Goal: Check status: Check status

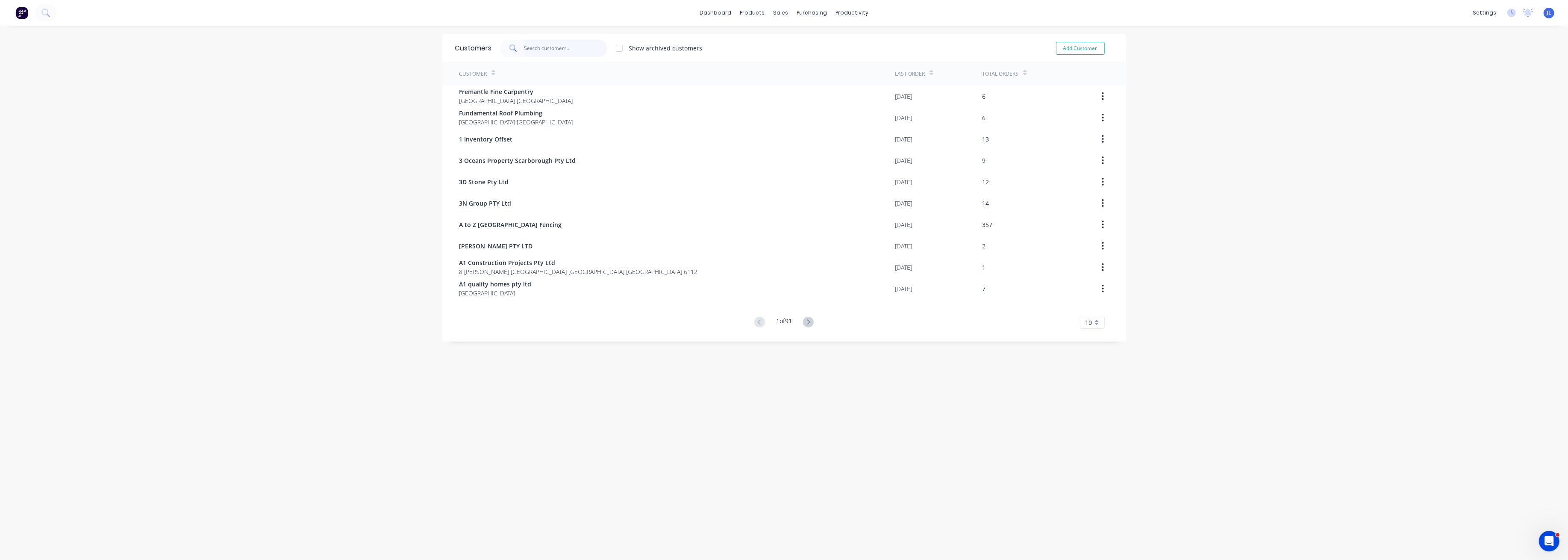
click at [562, 50] on input "text" at bounding box center [566, 48] width 83 height 17
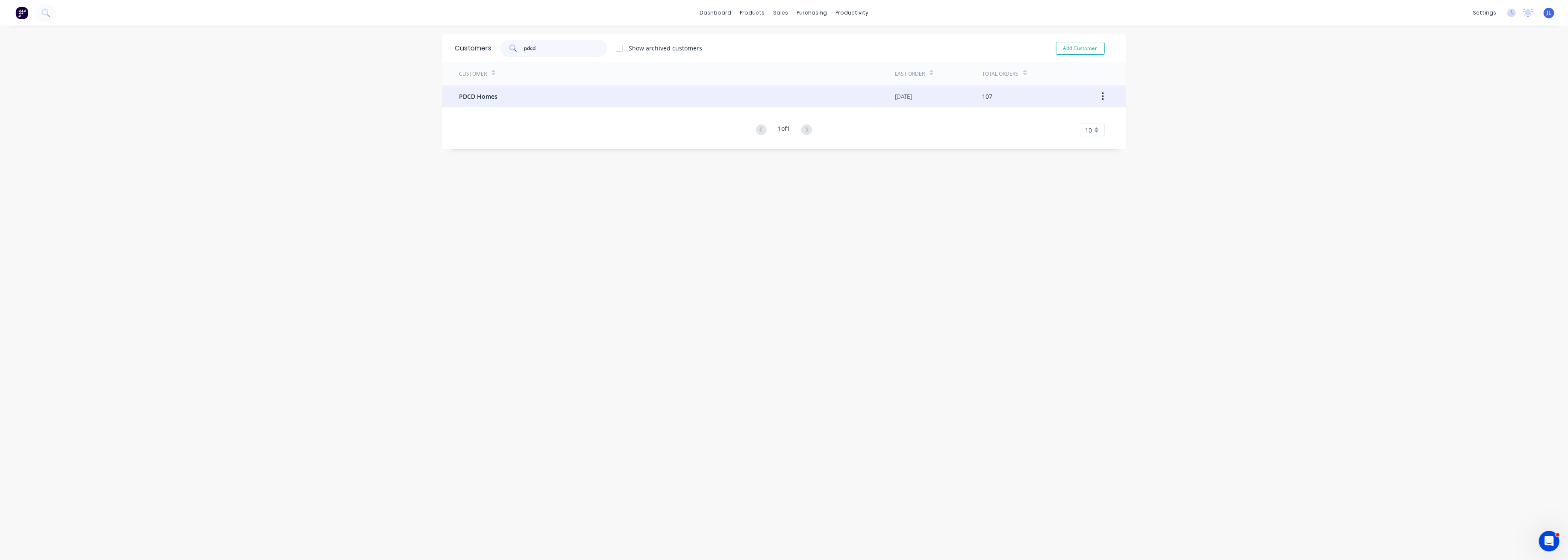
type input "pdcd"
click at [553, 90] on div "PDCD Homes" at bounding box center [677, 96] width 436 height 21
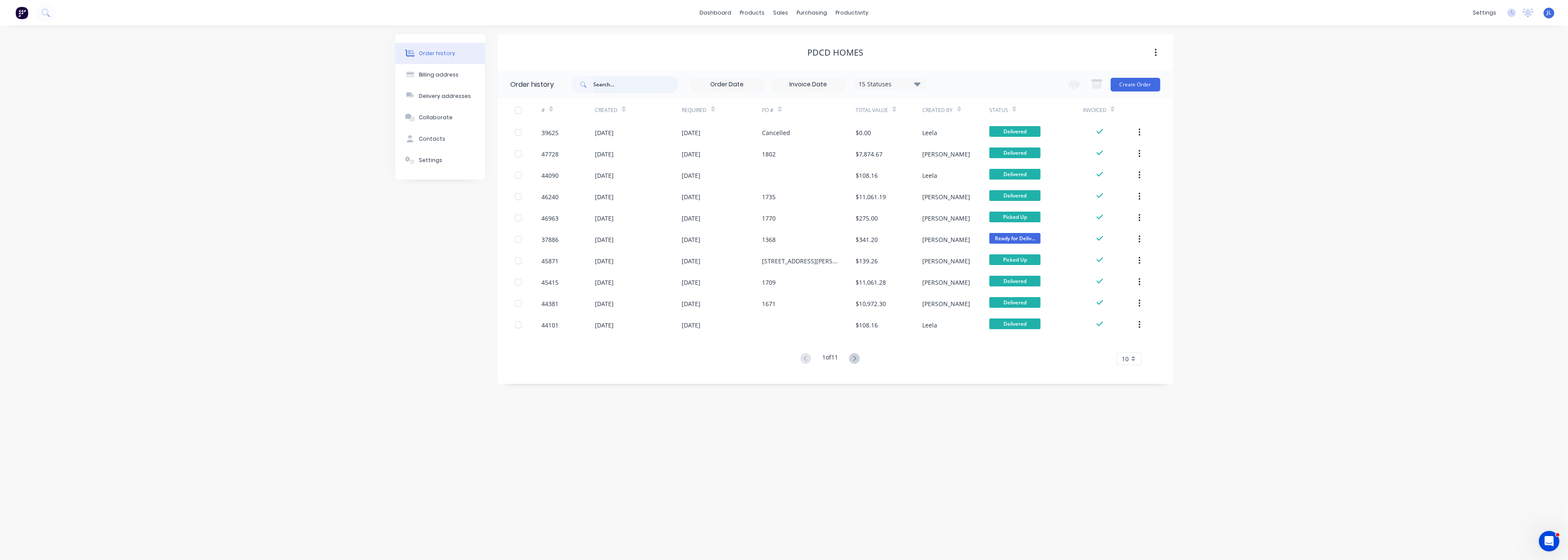
click at [637, 89] on input "text" at bounding box center [636, 85] width 85 height 17
paste input "216 Cape St, Tuart Hill"
type input "216 Cape St, Tuart Hill"
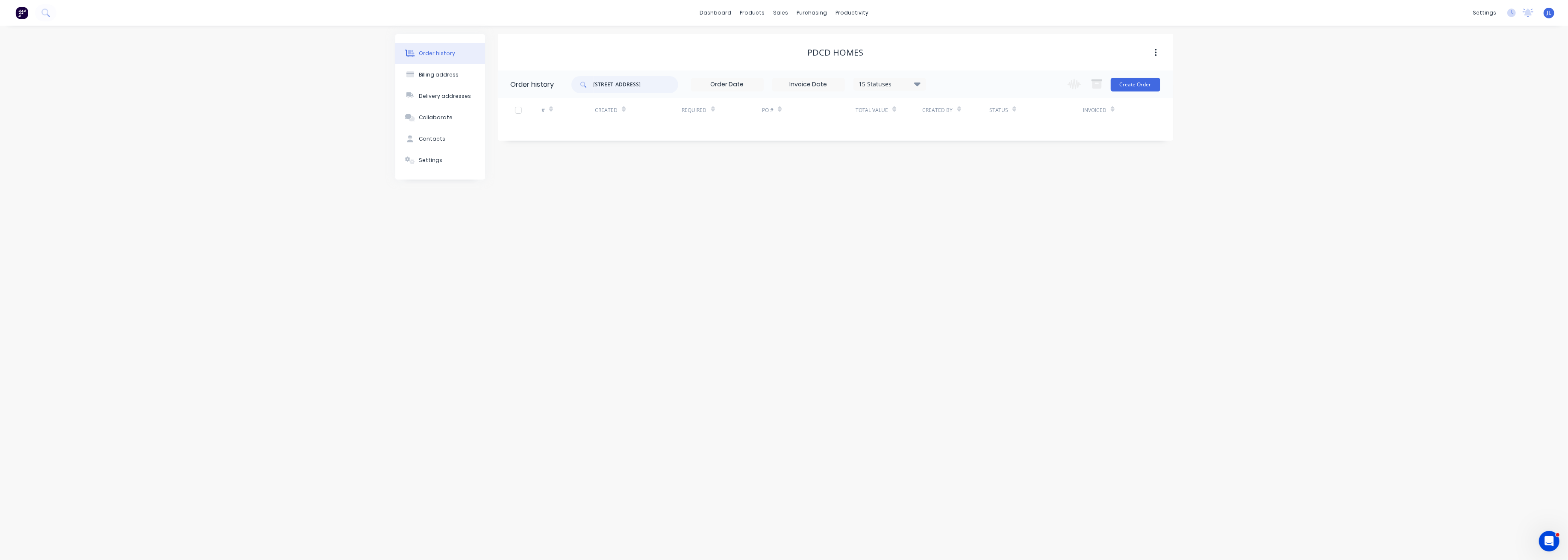
drag, startPoint x: 624, startPoint y: 83, endPoint x: 563, endPoint y: 80, distance: 61.1
click at [563, 80] on header "Order history 216 Cape St, Tuart Hill 15 Statuses Invoice Status Invoiced Not I…" at bounding box center [835, 85] width 676 height 28
type input "Tuart Hill"
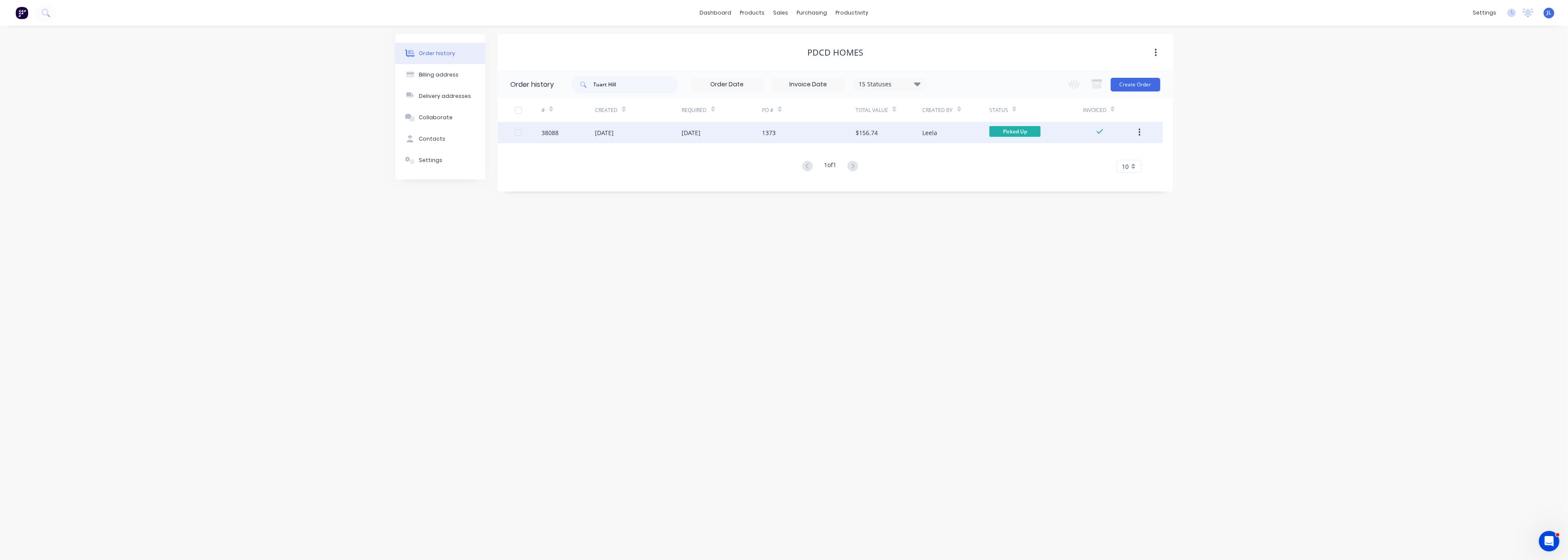
click at [651, 134] on div "06 Nov 2024" at bounding box center [638, 132] width 87 height 21
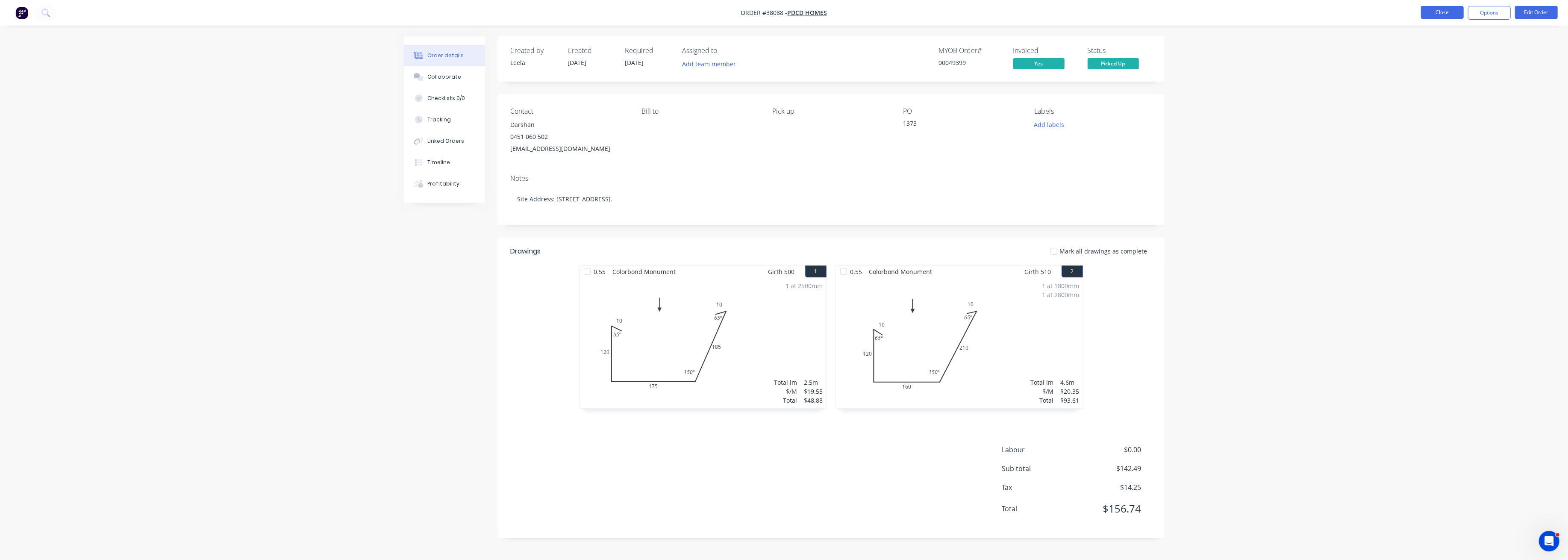
click at [1449, 10] on button "Close" at bounding box center [1442, 12] width 43 height 13
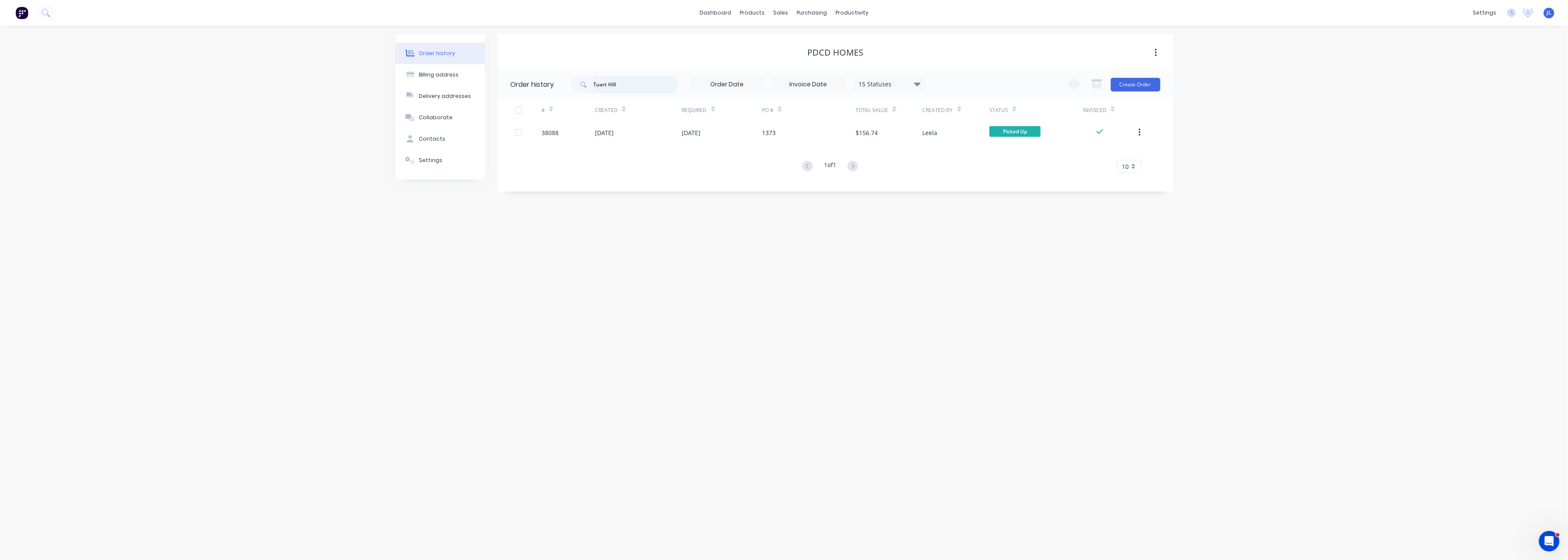
click at [659, 87] on input "Tuart Hill" at bounding box center [636, 85] width 85 height 17
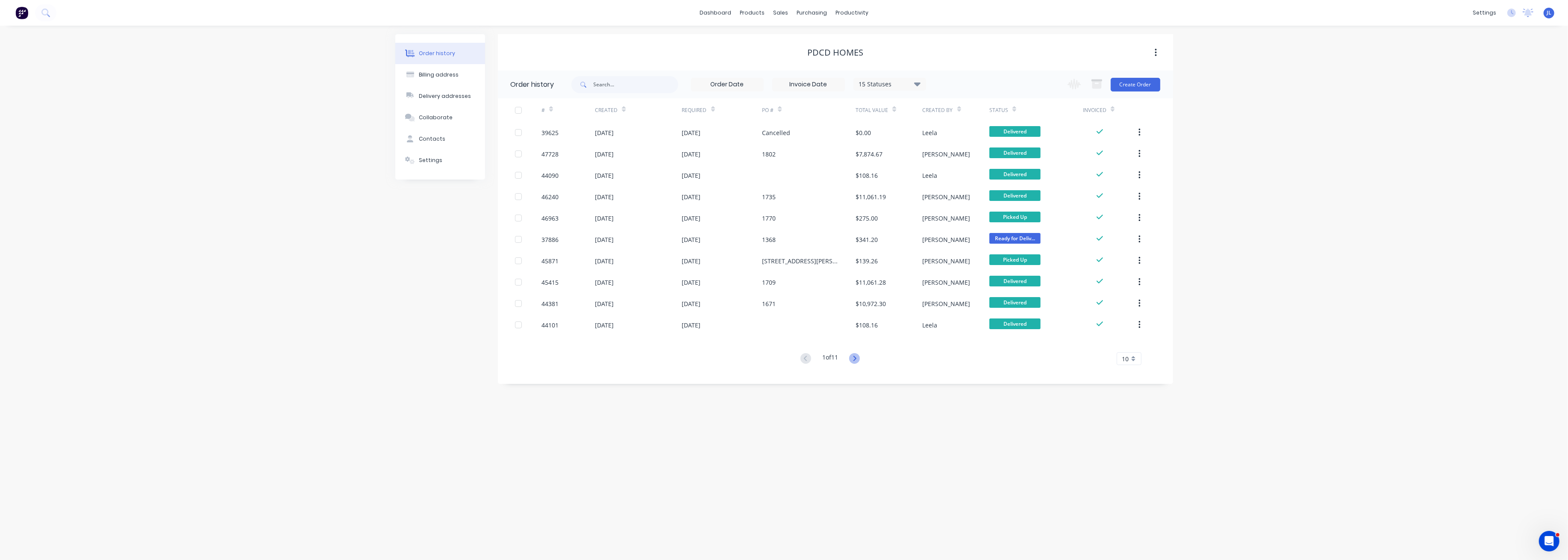
click at [860, 359] on icon at bounding box center [854, 358] width 11 height 11
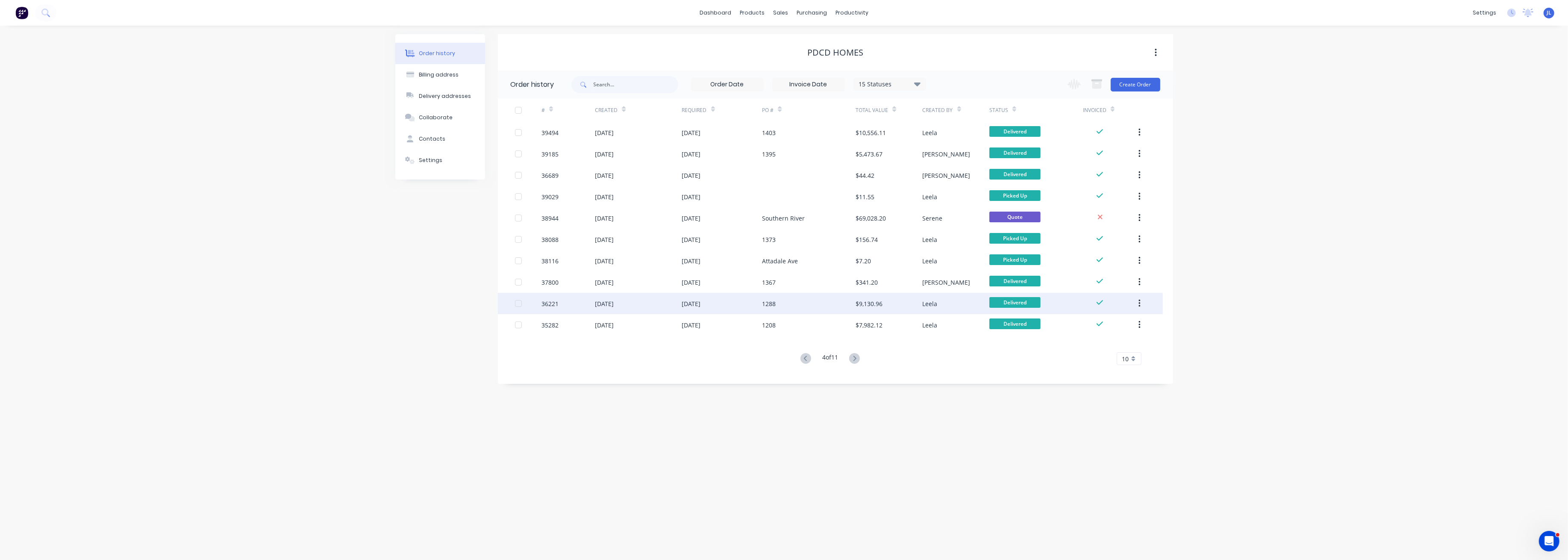
click at [726, 300] on div "03 Oct 2024" at bounding box center [722, 303] width 80 height 21
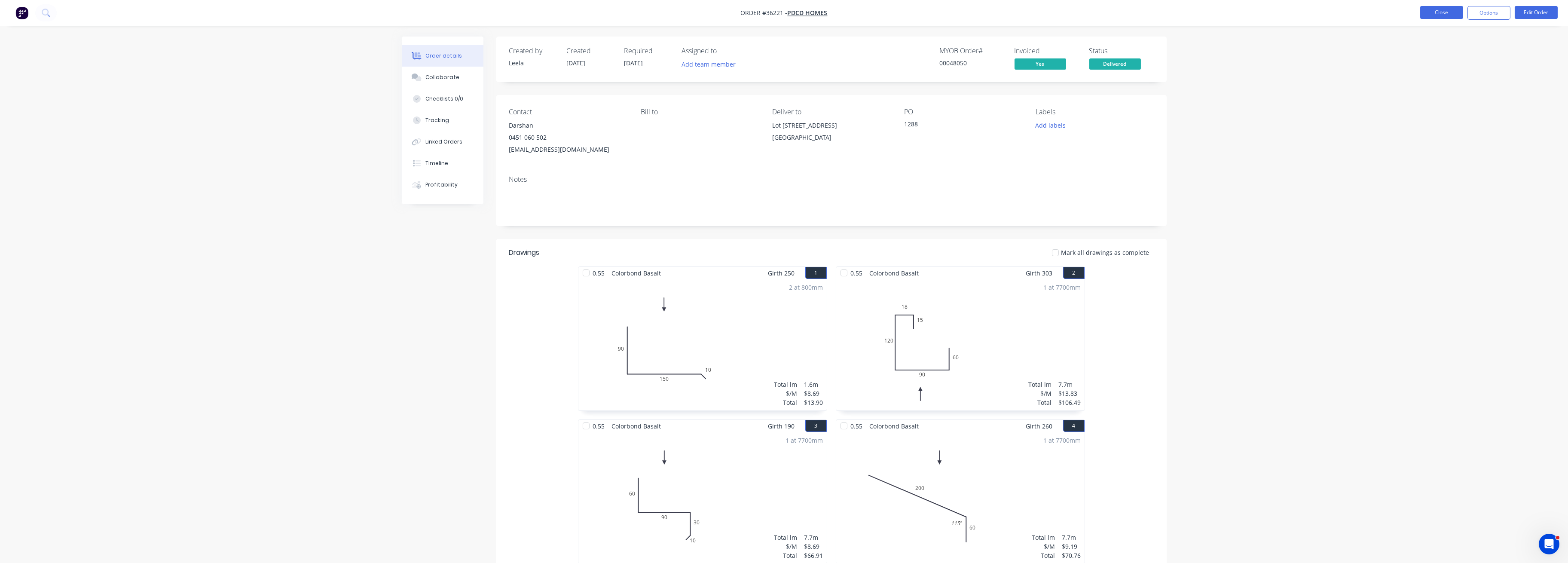
click at [1453, 13] on button "Close" at bounding box center [1441, 12] width 43 height 13
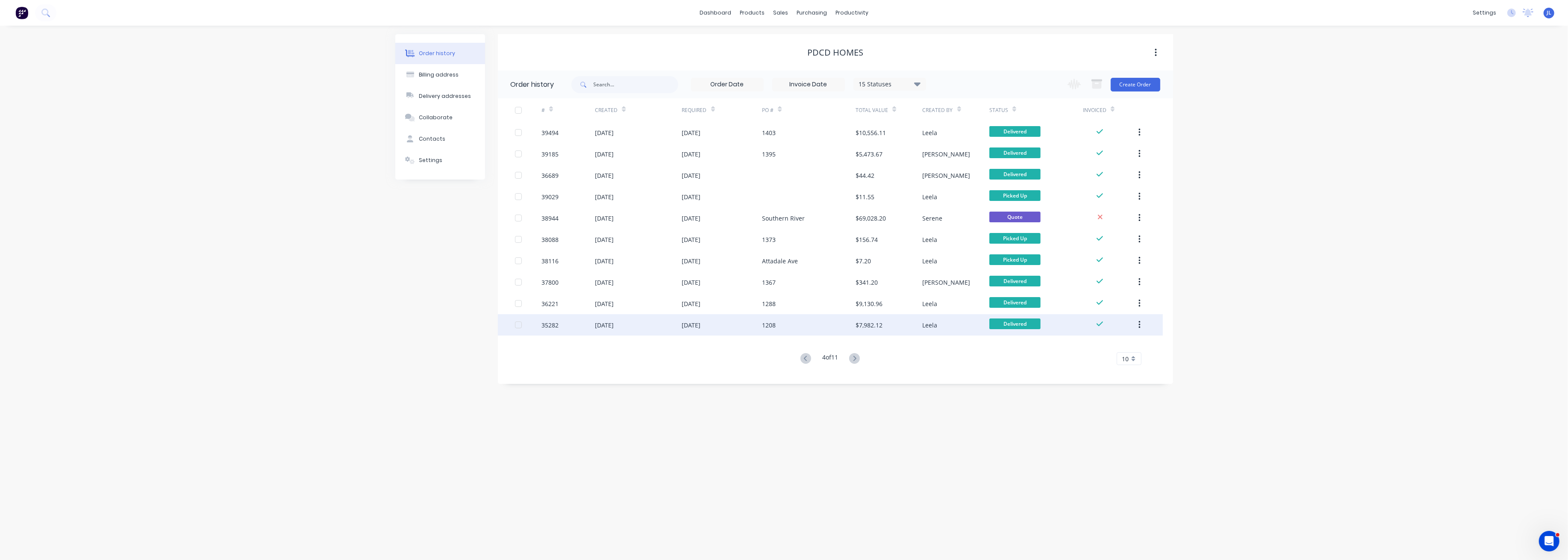
click at [785, 324] on div "1208" at bounding box center [809, 325] width 93 height 21
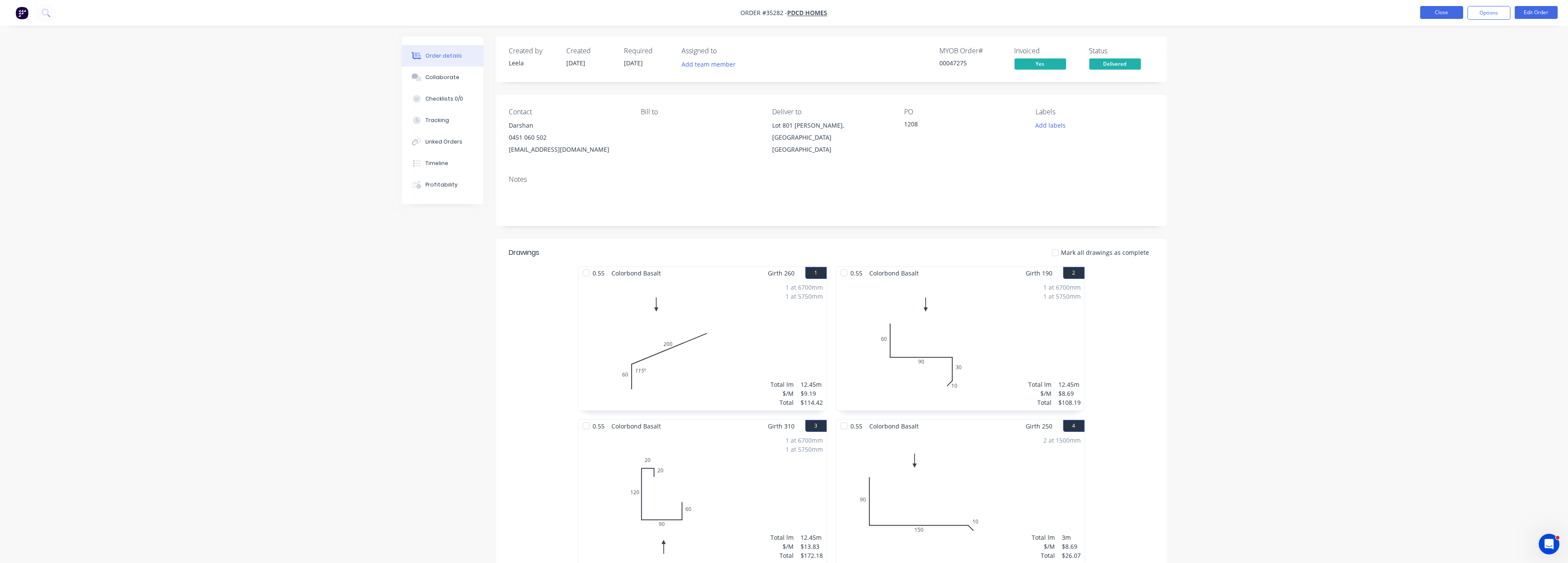
click at [1440, 10] on button "Close" at bounding box center [1441, 12] width 43 height 13
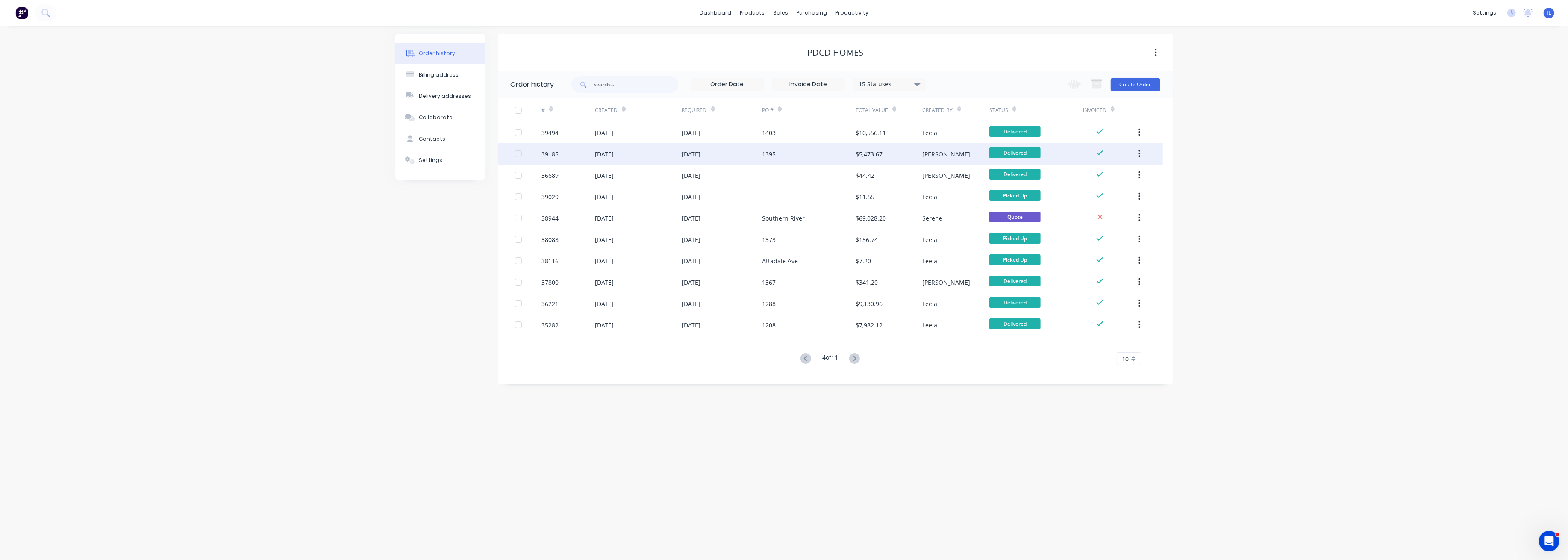
click at [816, 149] on div "1395" at bounding box center [809, 154] width 93 height 21
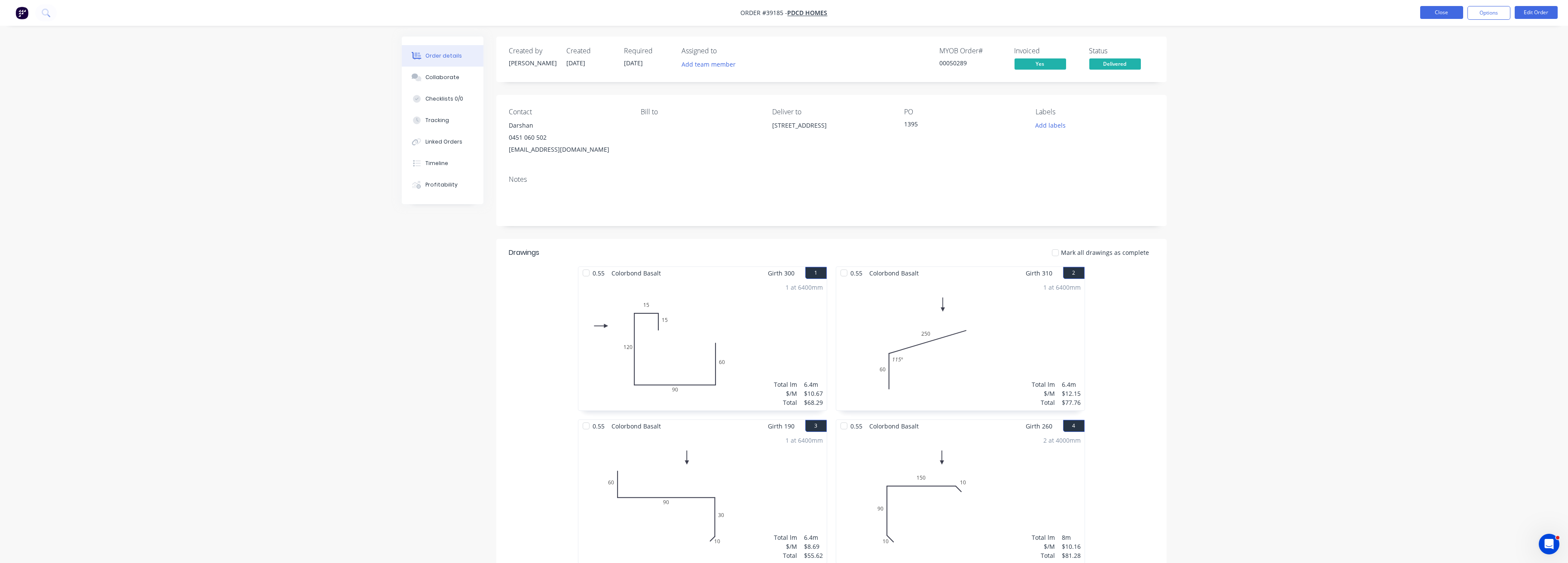
click at [1433, 11] on button "Close" at bounding box center [1441, 12] width 43 height 13
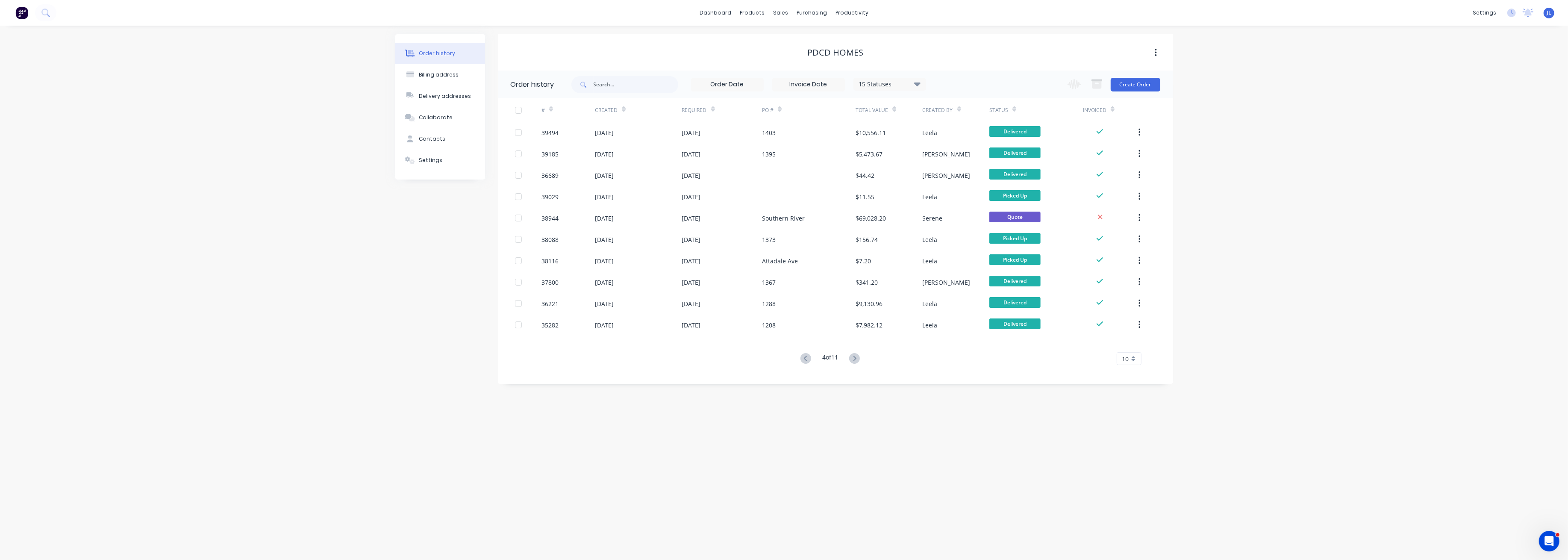
click at [791, 130] on div "1403" at bounding box center [809, 132] width 93 height 21
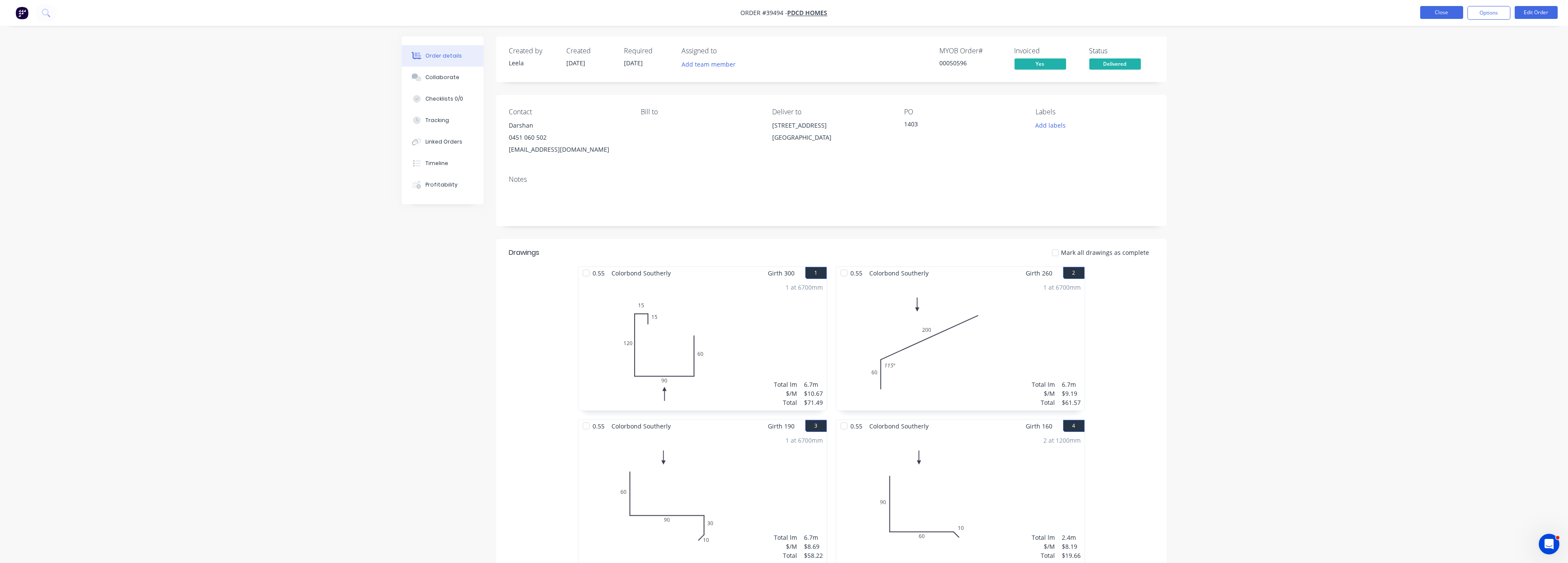
click at [1449, 8] on button "Close" at bounding box center [1441, 12] width 43 height 13
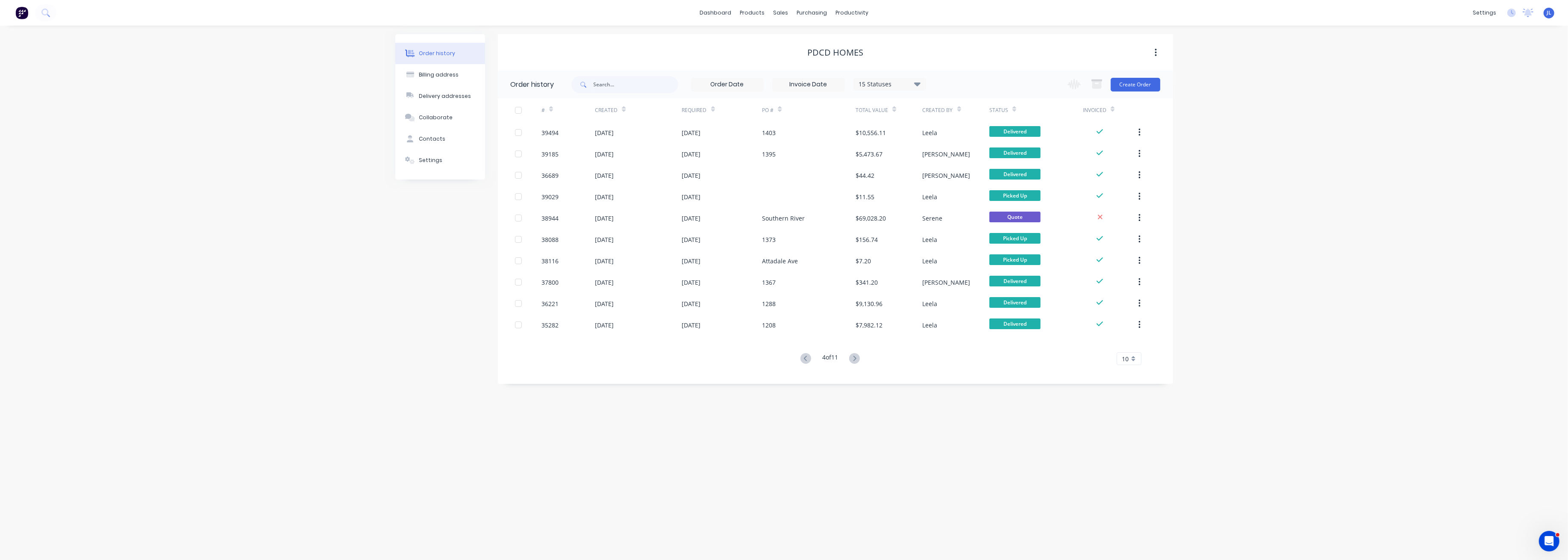
click at [862, 358] on button at bounding box center [854, 359] width 16 height 13
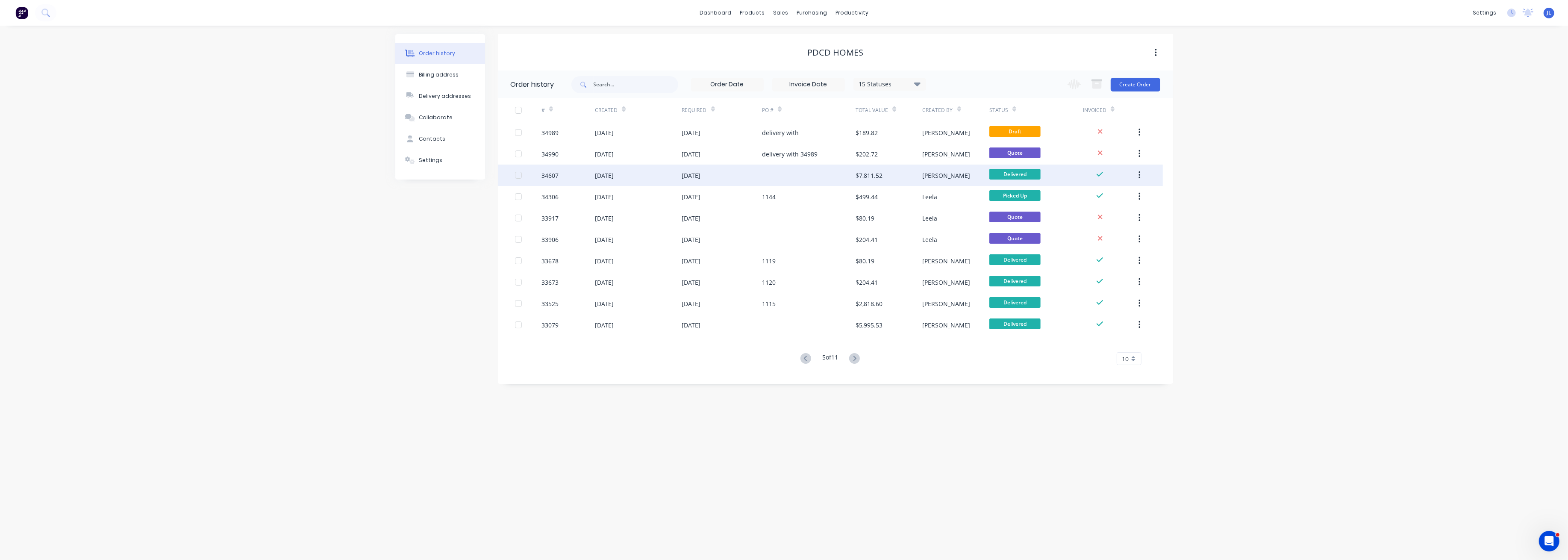
click at [804, 182] on div at bounding box center [809, 175] width 93 height 21
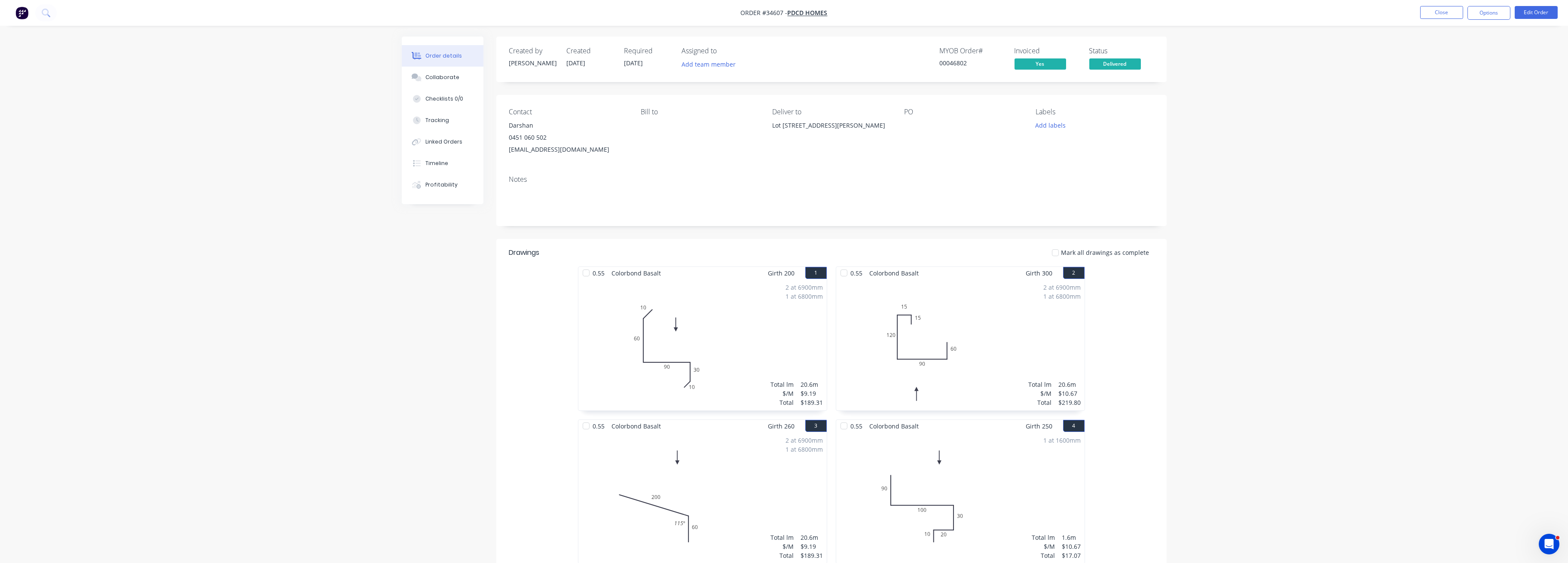
click at [1448, 19] on li "Close" at bounding box center [1441, 13] width 43 height 14
click at [1448, 15] on button "Close" at bounding box center [1441, 12] width 43 height 13
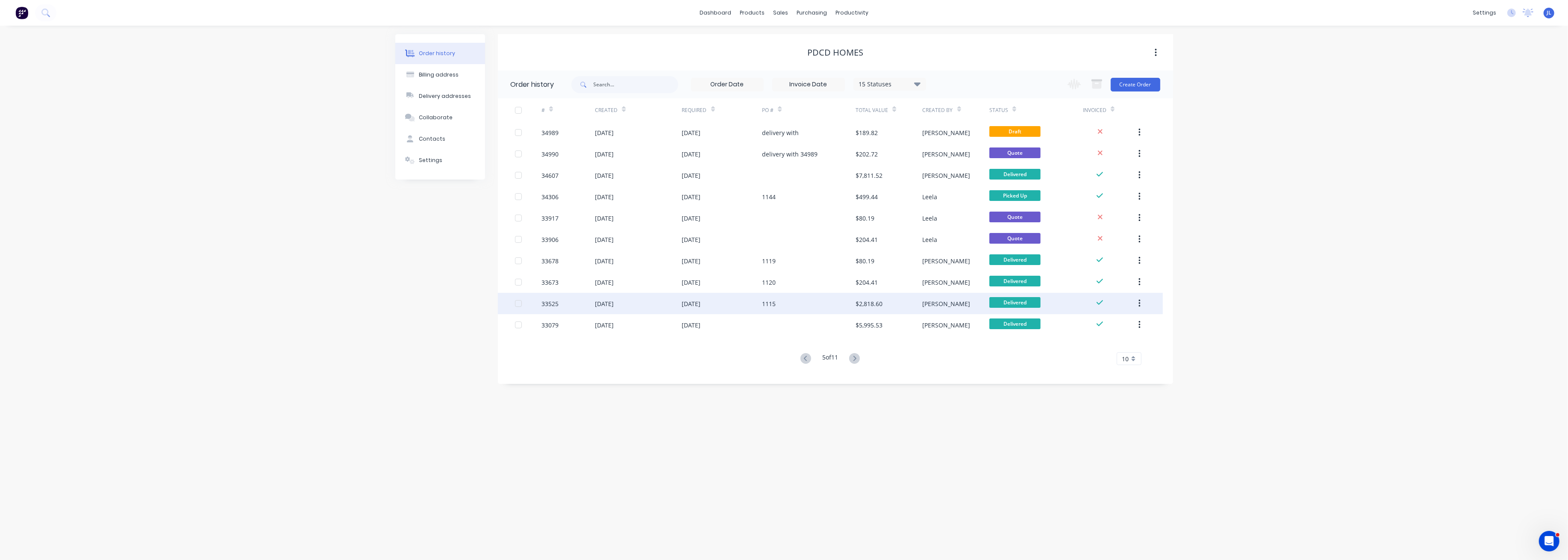
click at [828, 301] on div "1115" at bounding box center [809, 303] width 93 height 21
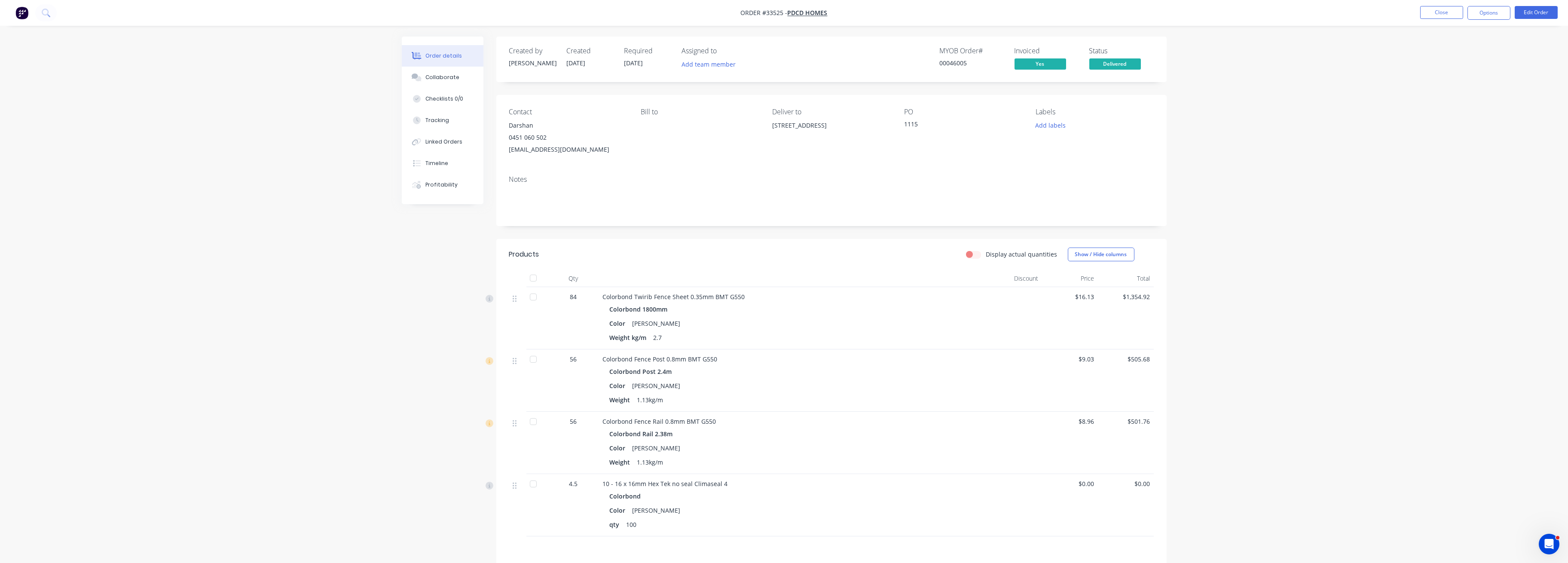
click at [1419, 10] on ul "Close Options Edit Order" at bounding box center [1488, 13] width 158 height 14
click at [1434, 13] on button "Close" at bounding box center [1441, 12] width 43 height 13
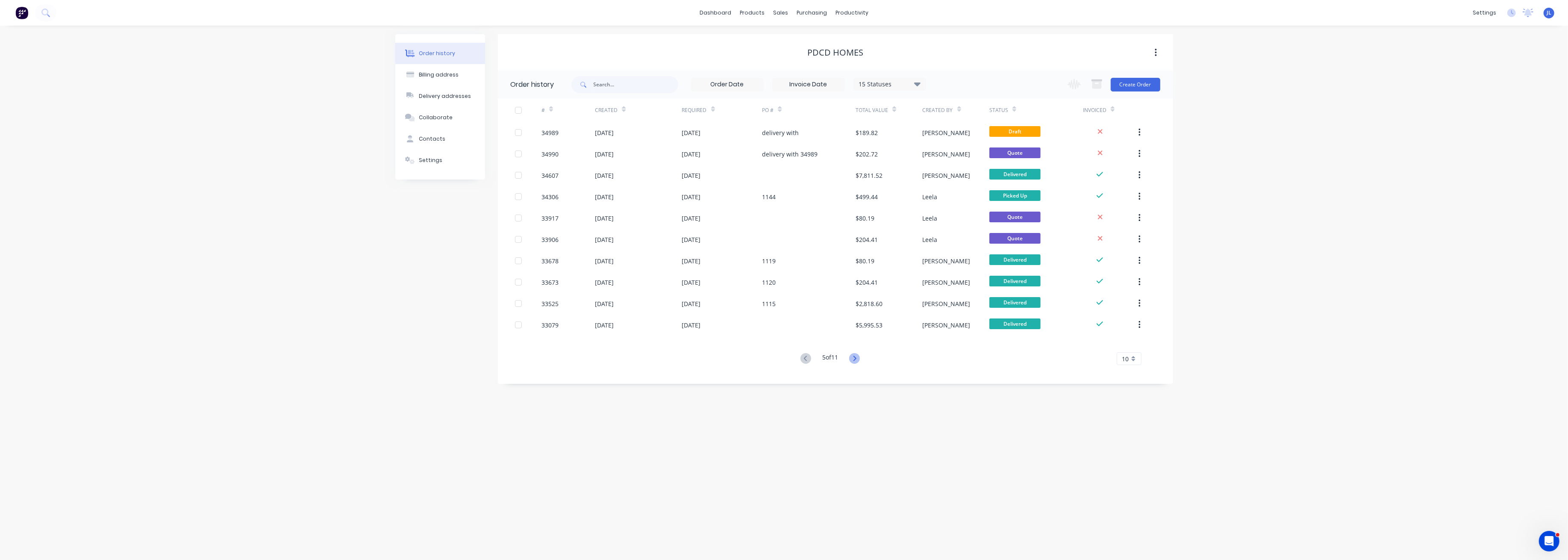
click at [857, 358] on icon at bounding box center [855, 358] width 3 height 5
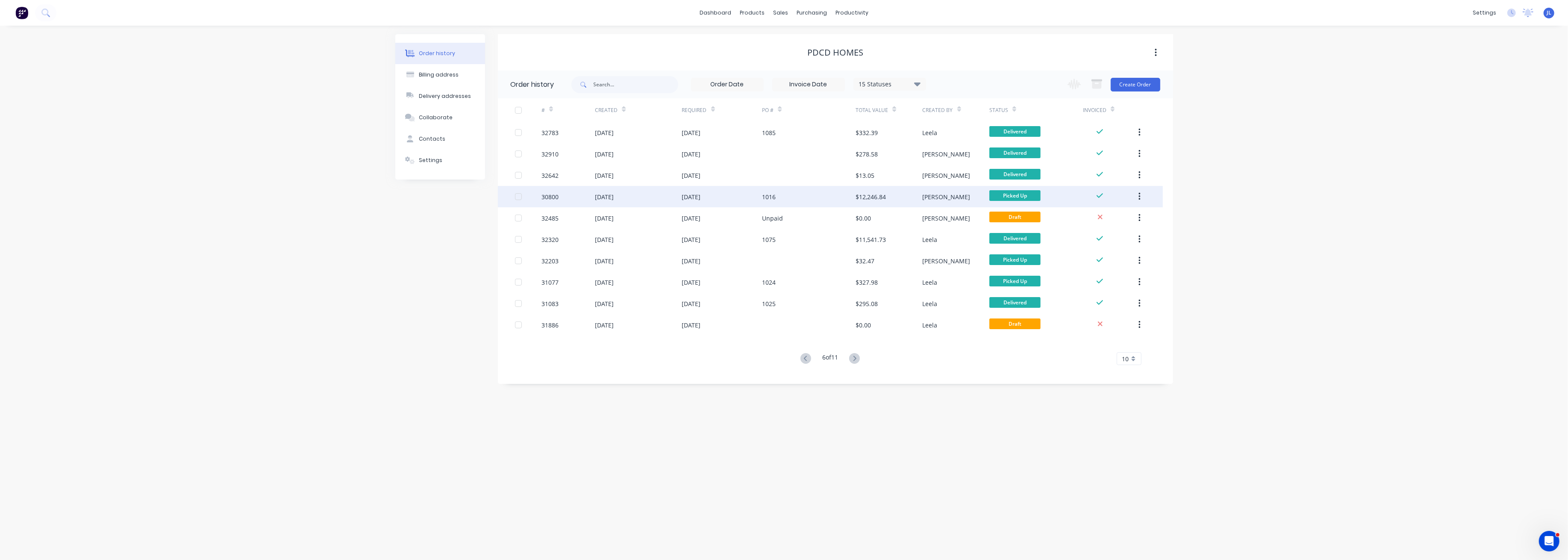
click at [808, 202] on div "1016" at bounding box center [809, 197] width 93 height 21
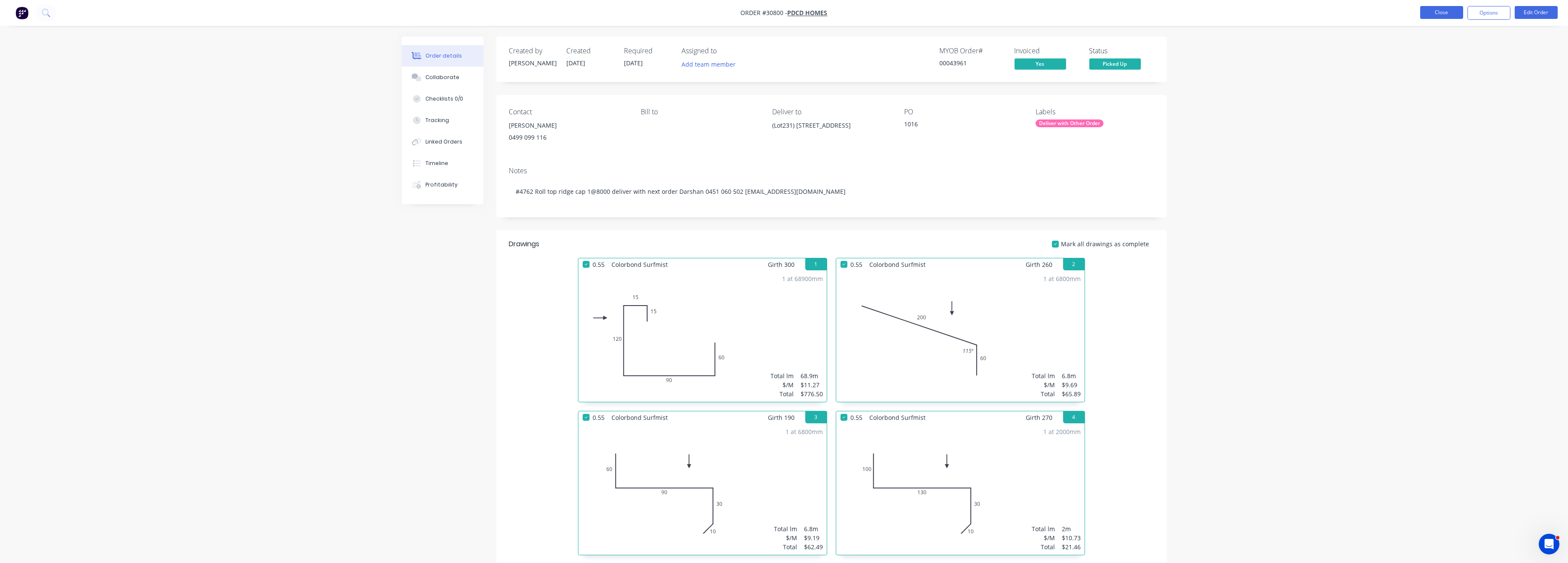
click at [1437, 13] on button "Close" at bounding box center [1441, 12] width 43 height 13
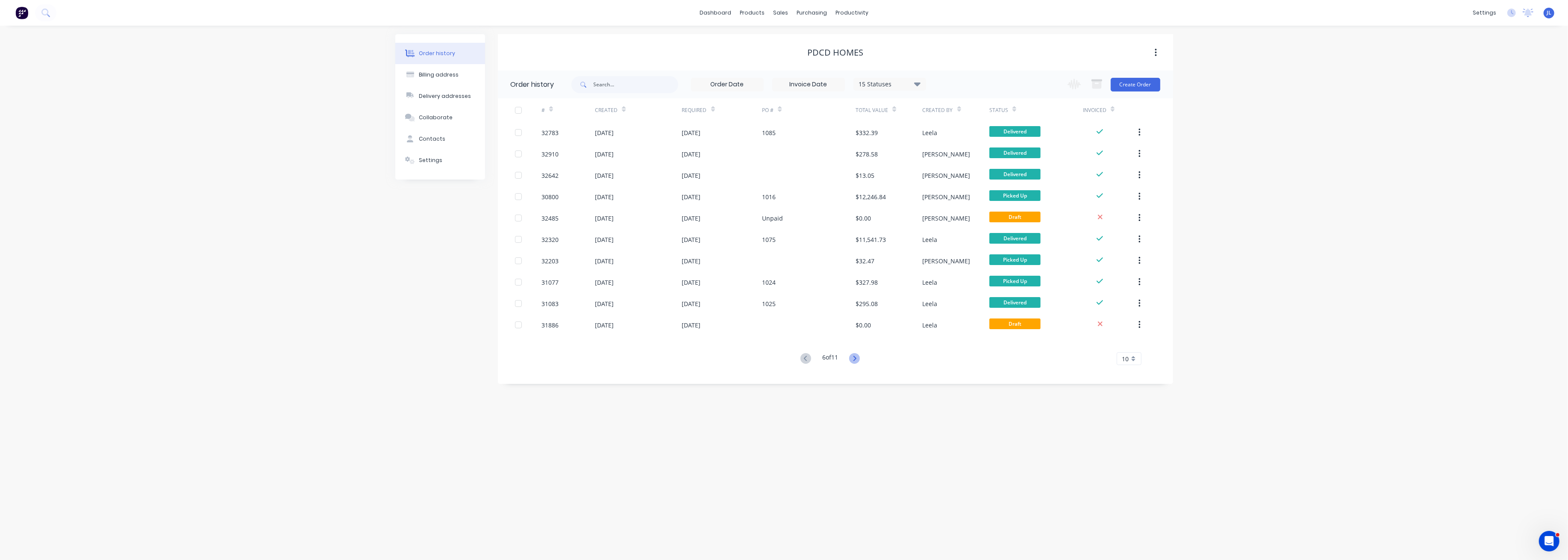
click at [858, 358] on icon at bounding box center [854, 358] width 11 height 11
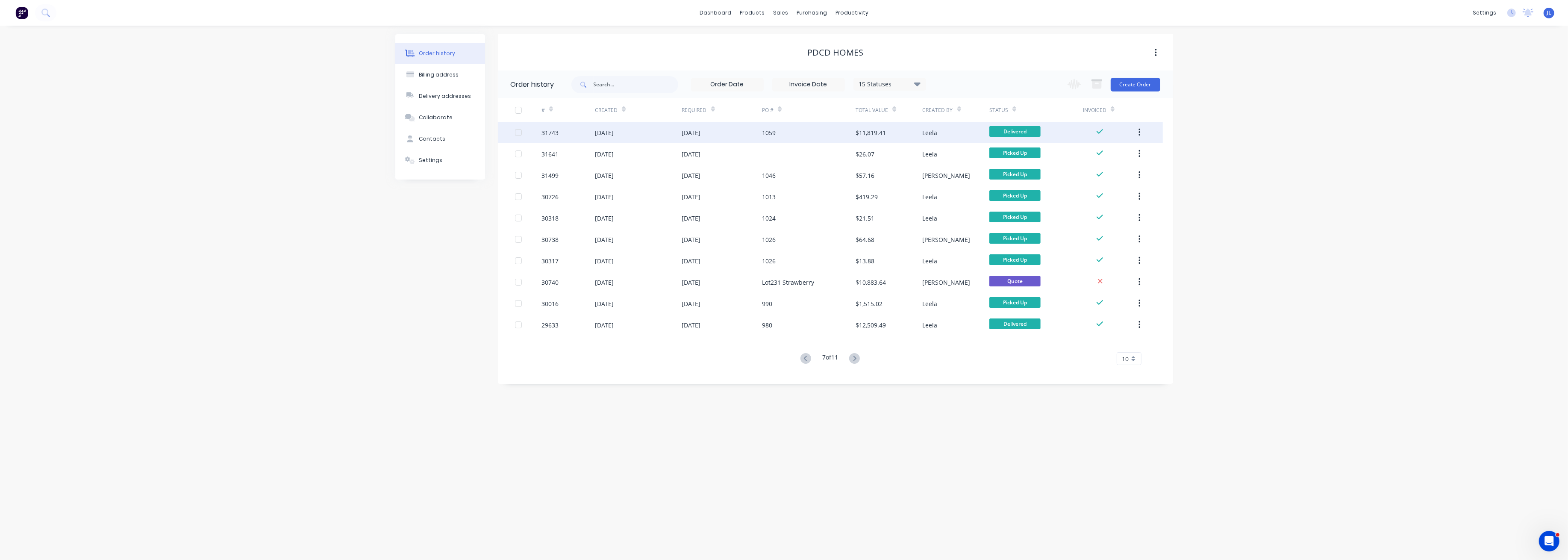
click at [835, 132] on div "1059" at bounding box center [809, 132] width 93 height 21
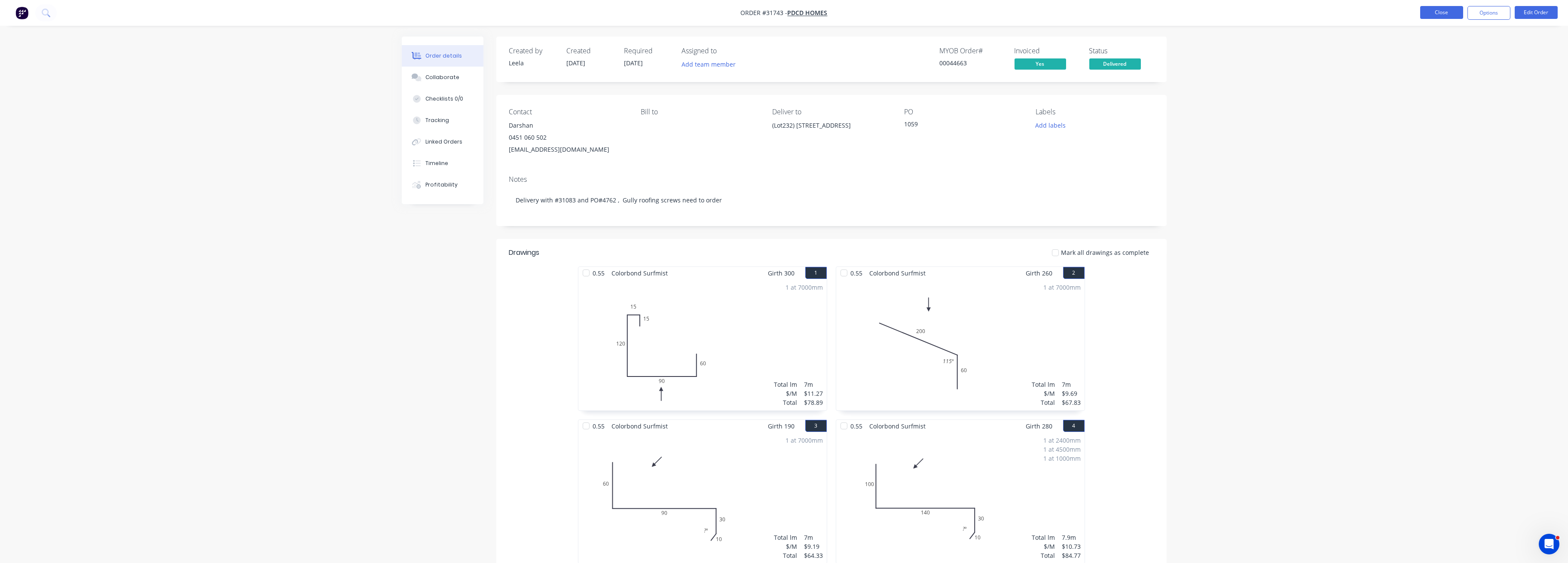
click at [1436, 10] on button "Close" at bounding box center [1441, 12] width 43 height 13
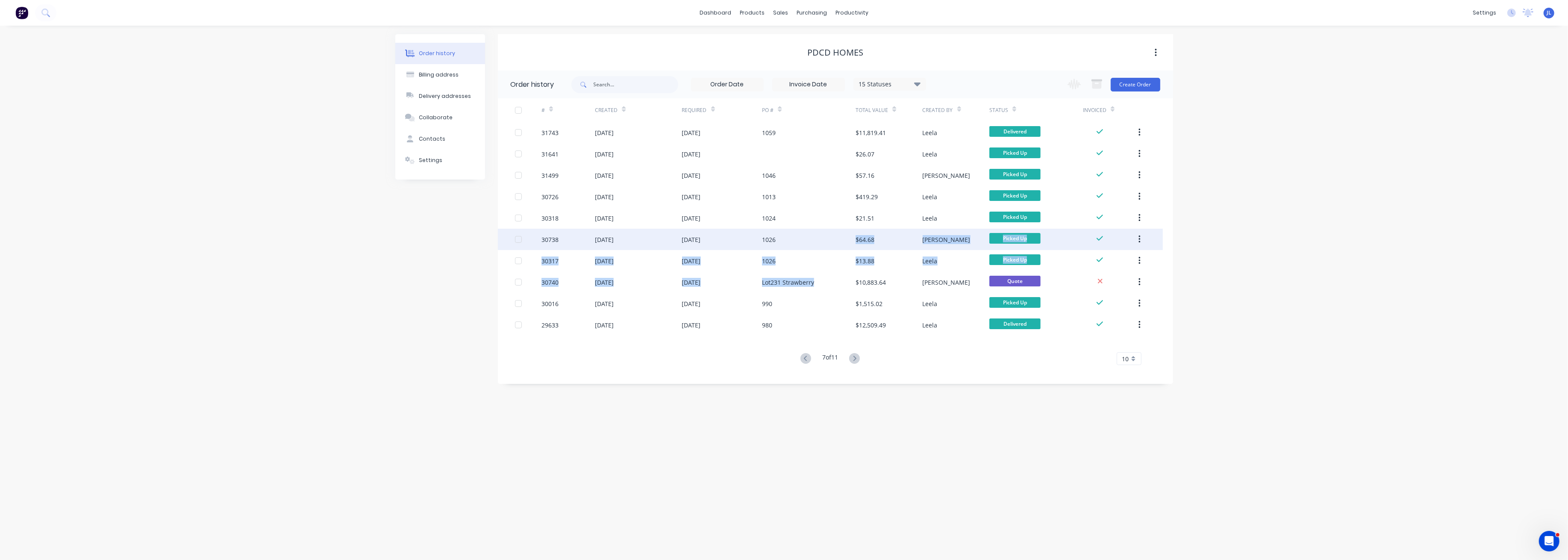
drag, startPoint x: 822, startPoint y: 284, endPoint x: 836, endPoint y: 238, distance: 48.1
click at [836, 238] on div "31743 13 Jun 2024 20 Jun 2024 1059 $11,819.41 Leela Delivered 31641 10 Jun 2024…" at bounding box center [830, 228] width 665 height 214
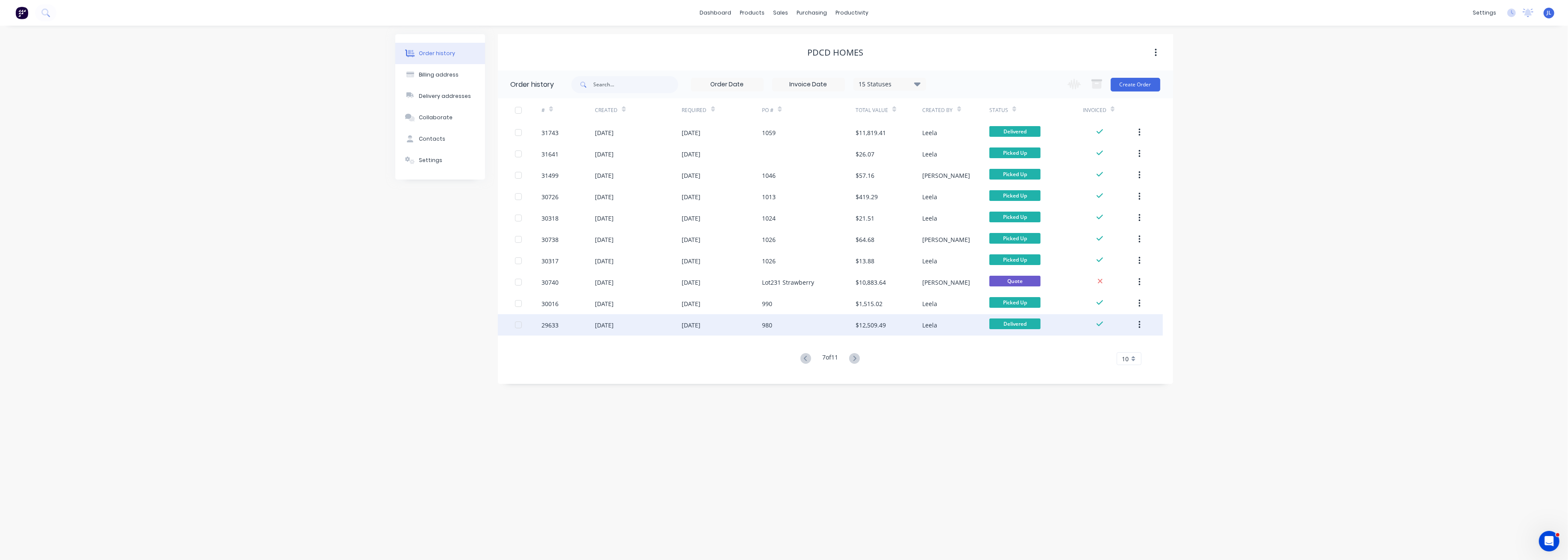
click at [814, 327] on div "980" at bounding box center [809, 325] width 93 height 21
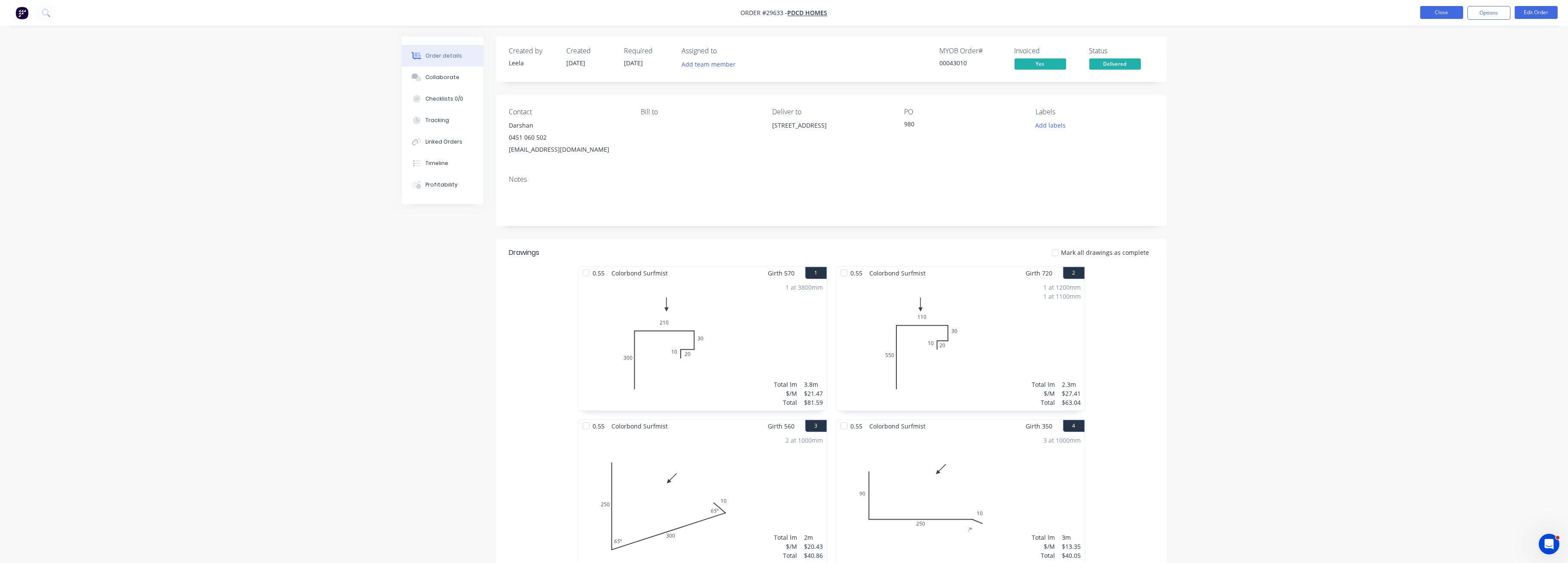
click at [1438, 8] on button "Close" at bounding box center [1441, 12] width 43 height 13
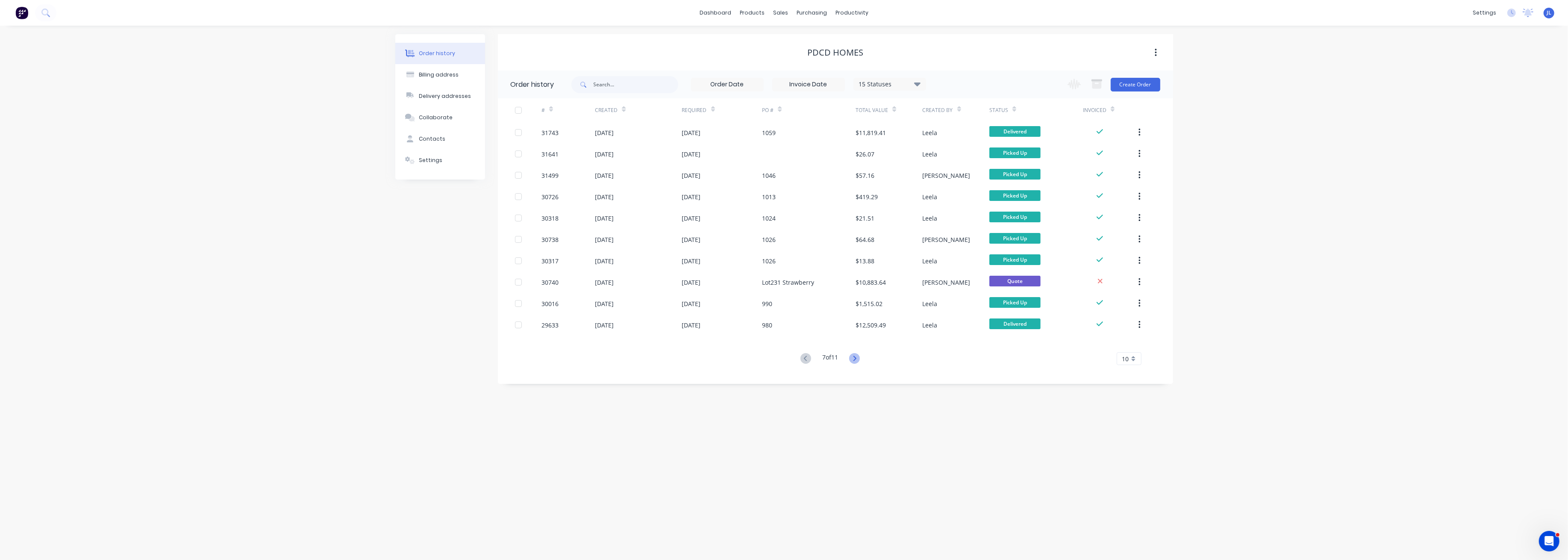
click at [853, 359] on icon at bounding box center [854, 358] width 11 height 11
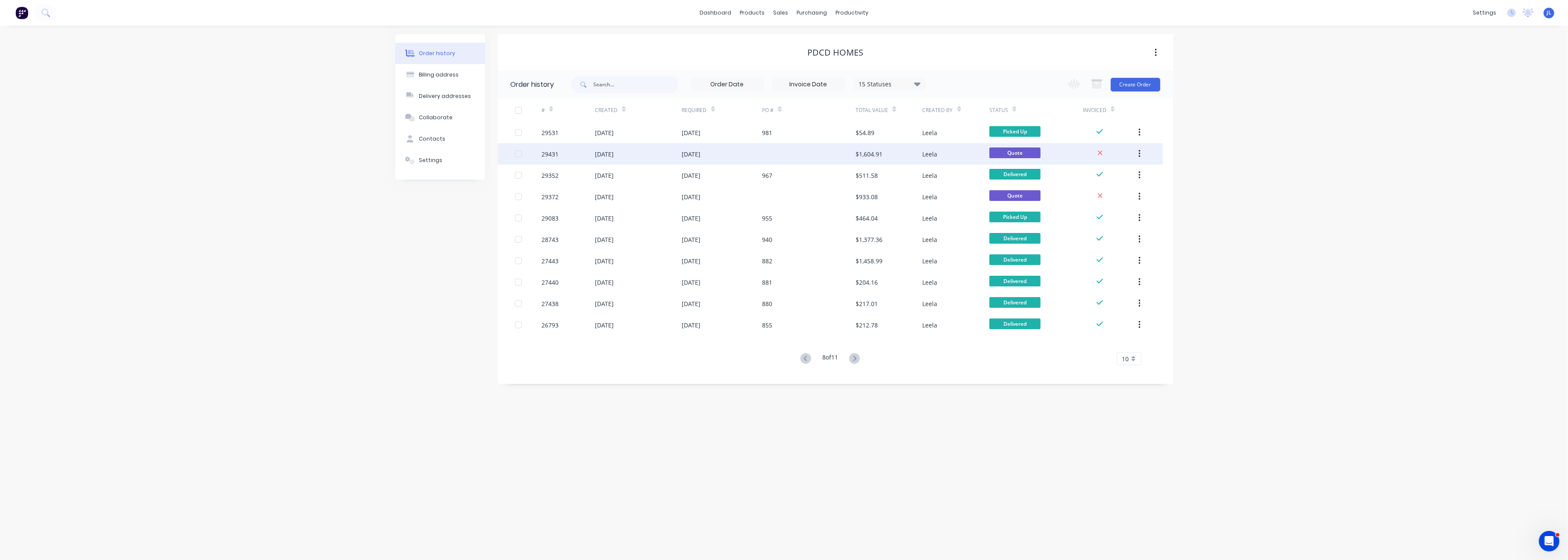
click at [826, 155] on div at bounding box center [809, 154] width 93 height 21
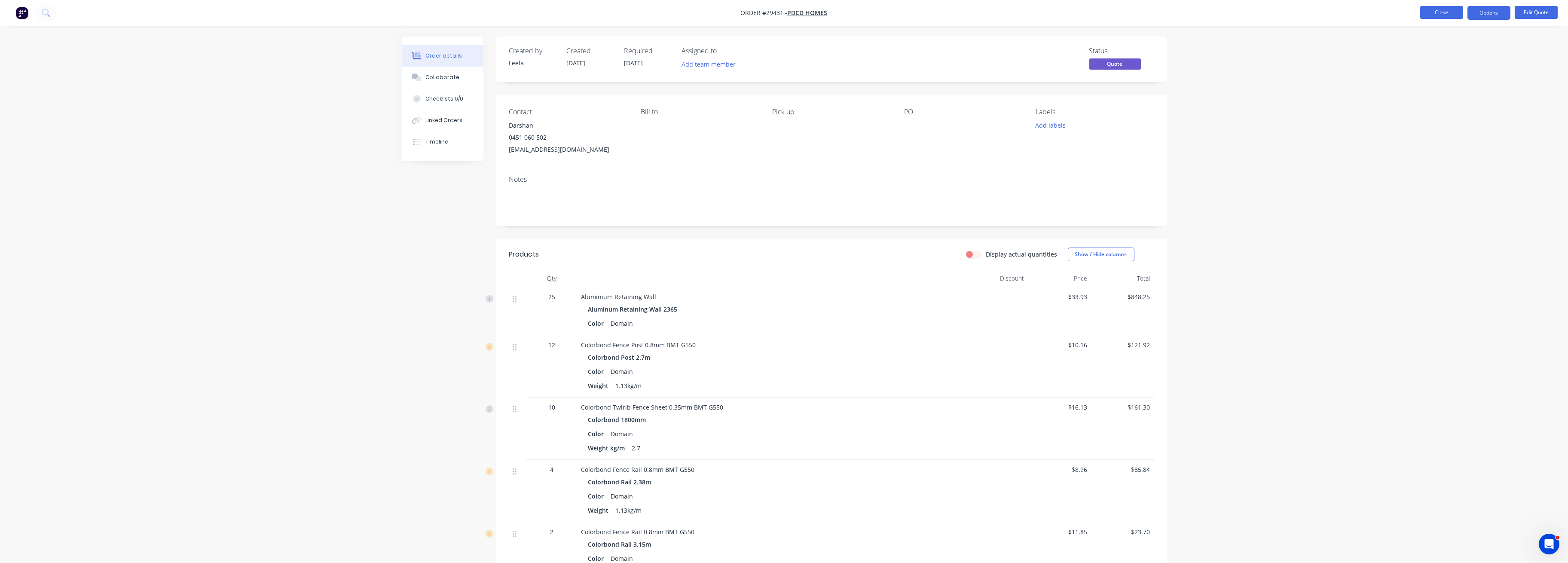
click at [1425, 10] on button "Close" at bounding box center [1441, 12] width 43 height 13
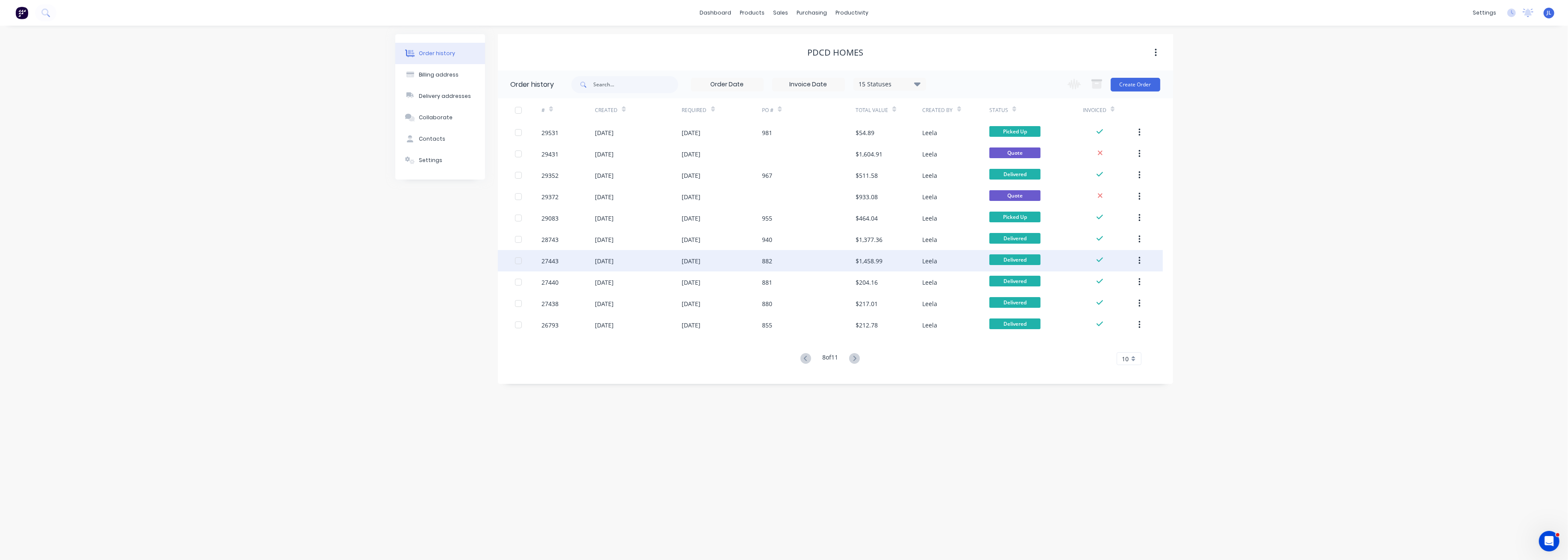
click at [801, 257] on div "882" at bounding box center [809, 260] width 93 height 21
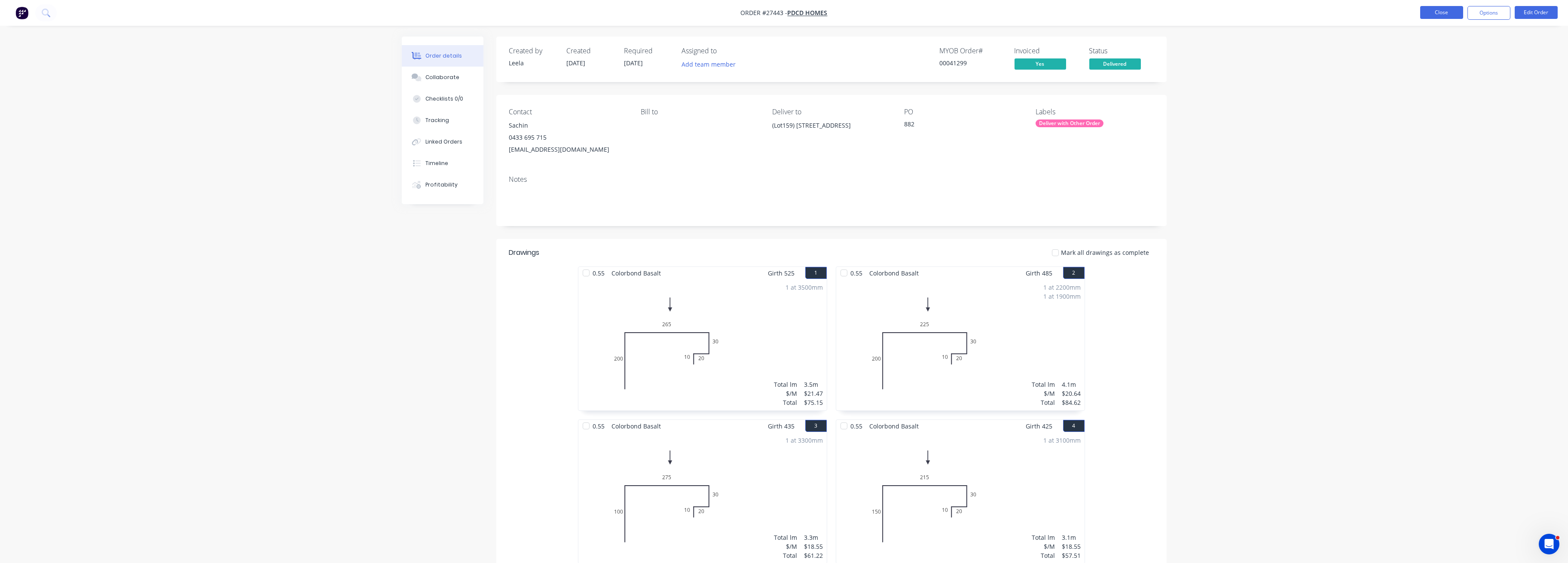
click at [1440, 10] on button "Close" at bounding box center [1441, 12] width 43 height 13
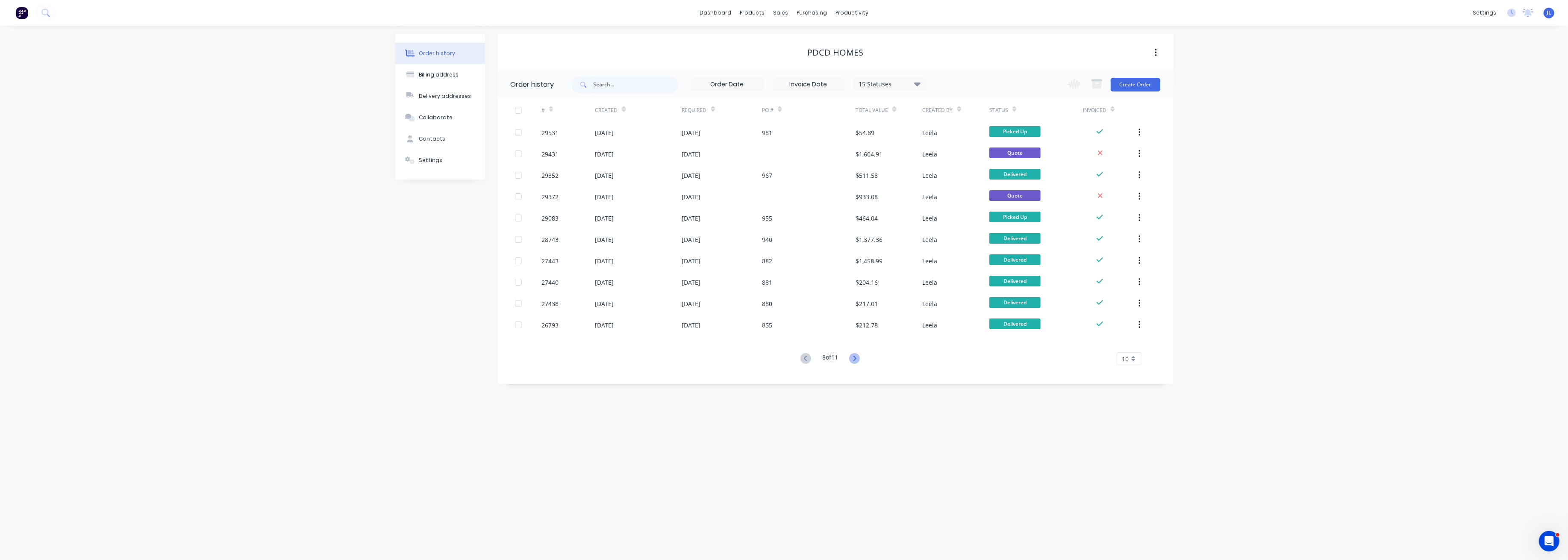
click at [857, 356] on icon at bounding box center [854, 358] width 11 height 11
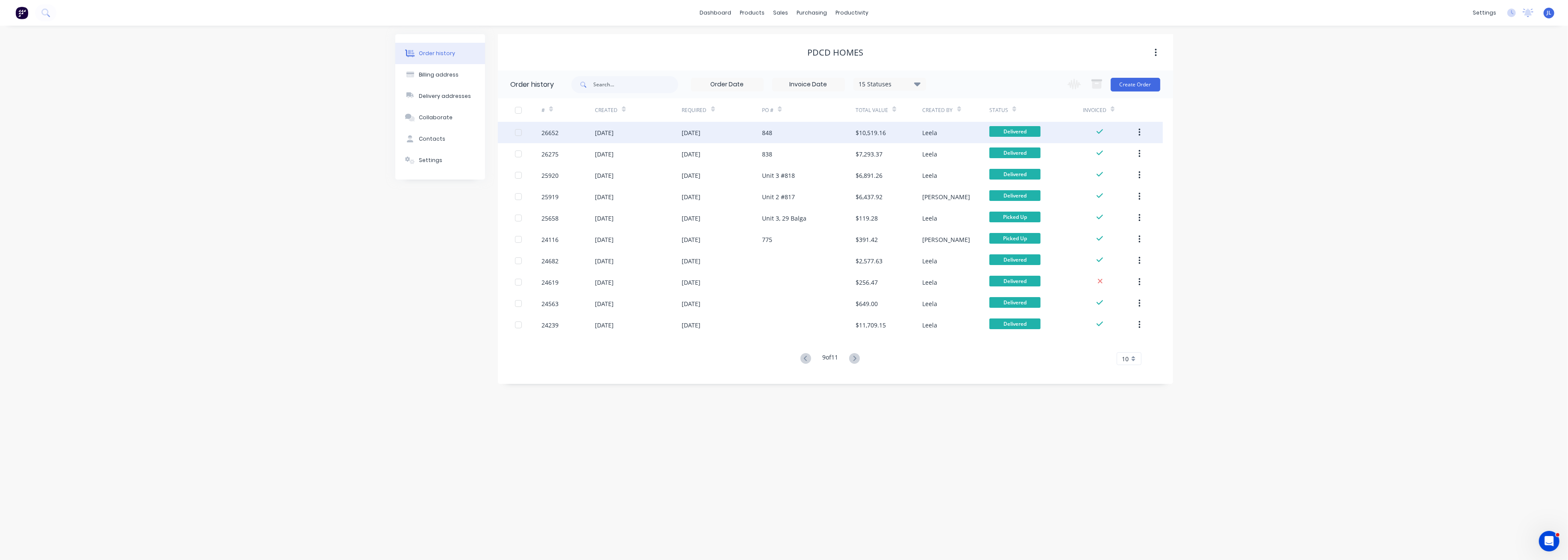
click at [812, 131] on div "848" at bounding box center [809, 132] width 93 height 21
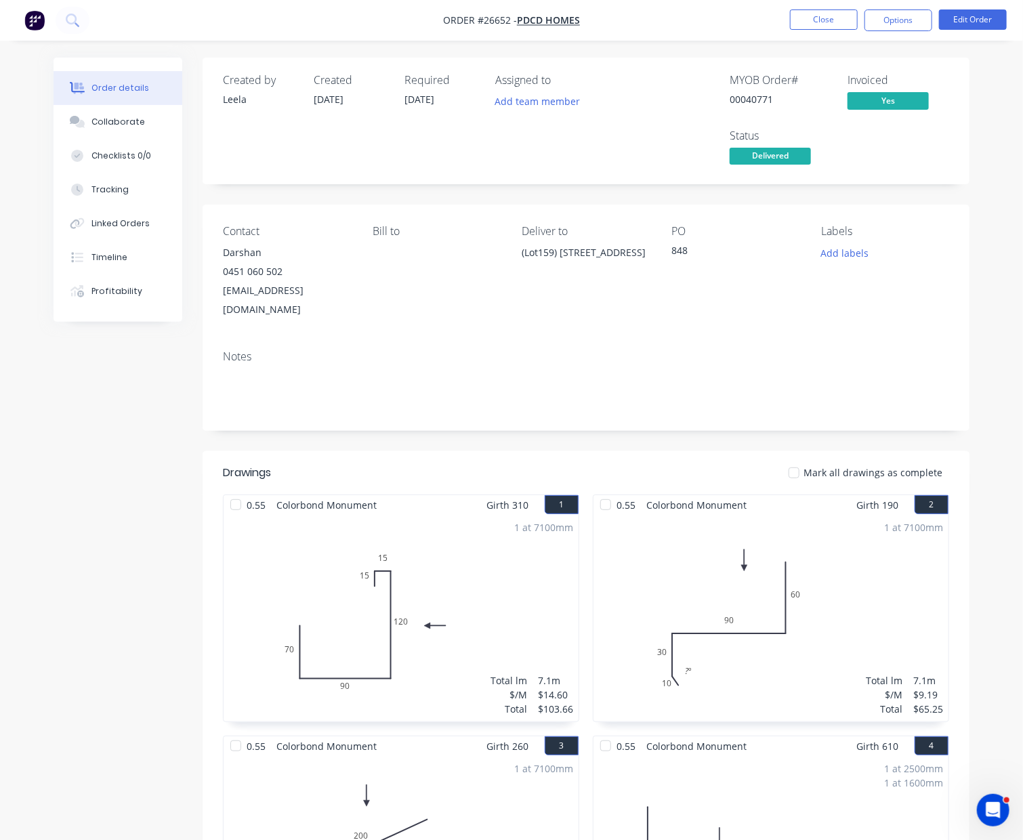
click at [810, 22] on button "Close" at bounding box center [824, 19] width 68 height 20
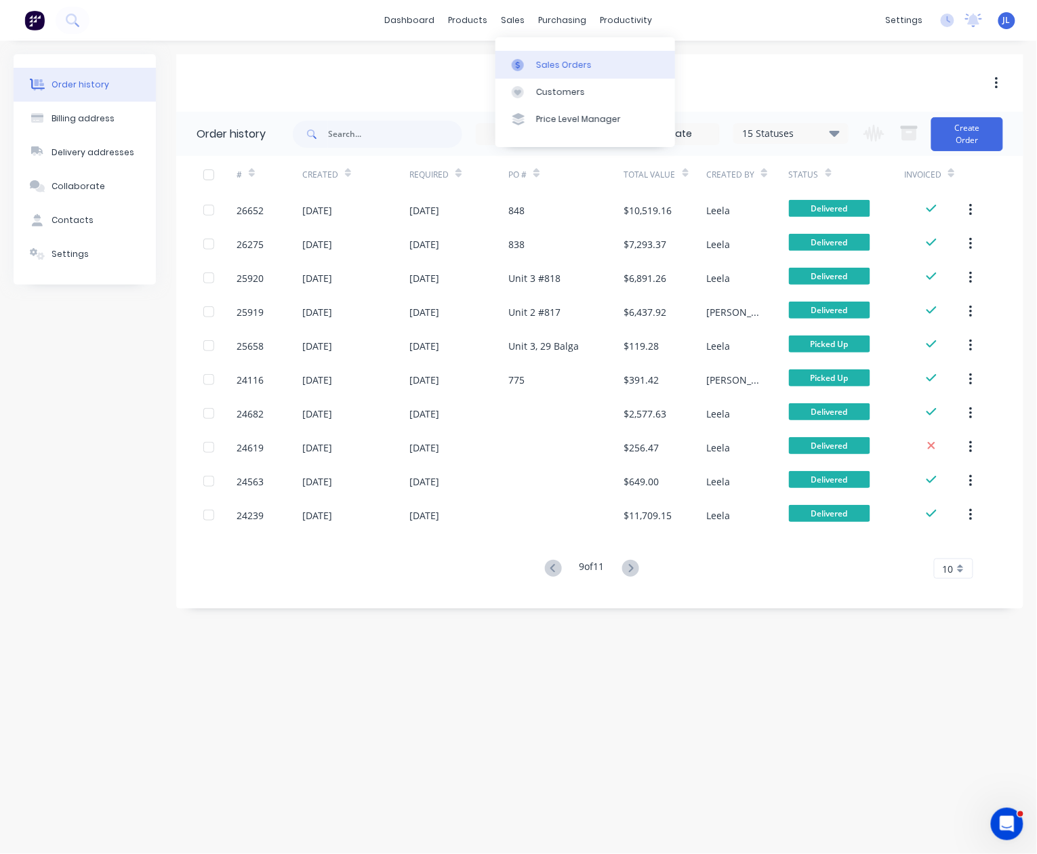
click at [548, 64] on div "Sales Orders" at bounding box center [564, 65] width 56 height 12
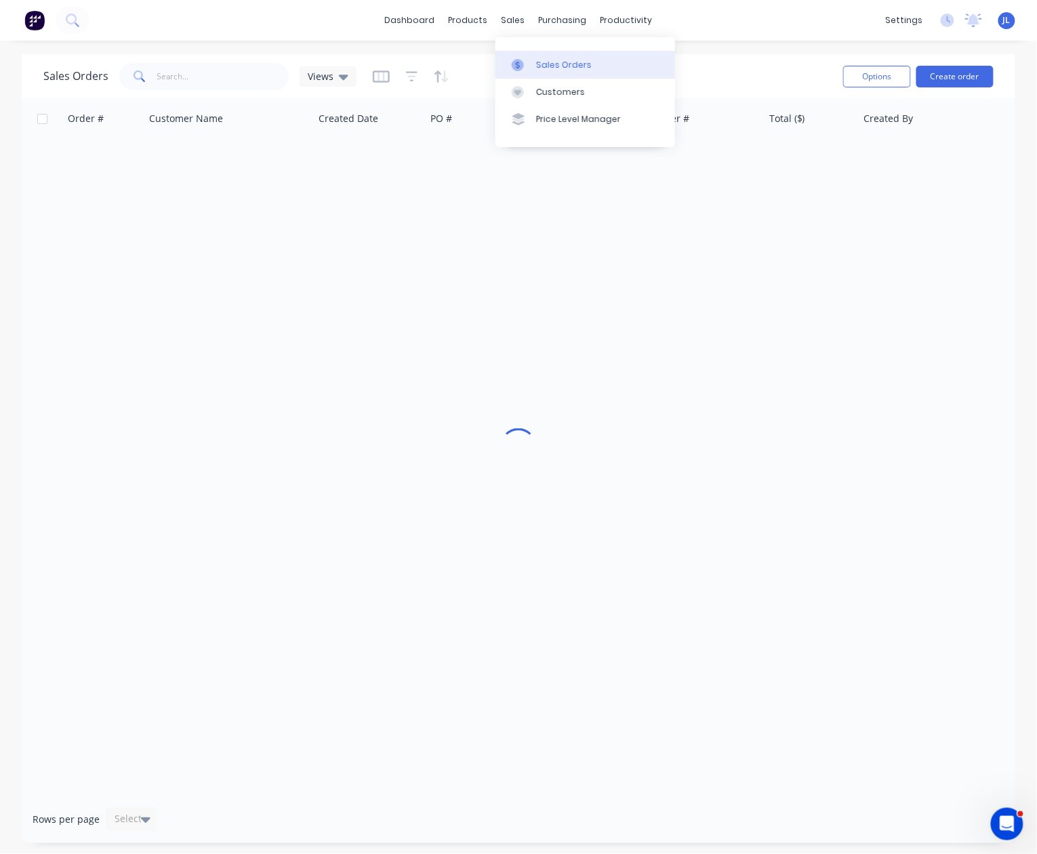
click at [537, 63] on div "Sales Orders" at bounding box center [564, 65] width 56 height 12
click at [209, 72] on input "text" at bounding box center [223, 76] width 132 height 27
